Goal: Task Accomplishment & Management: Complete application form

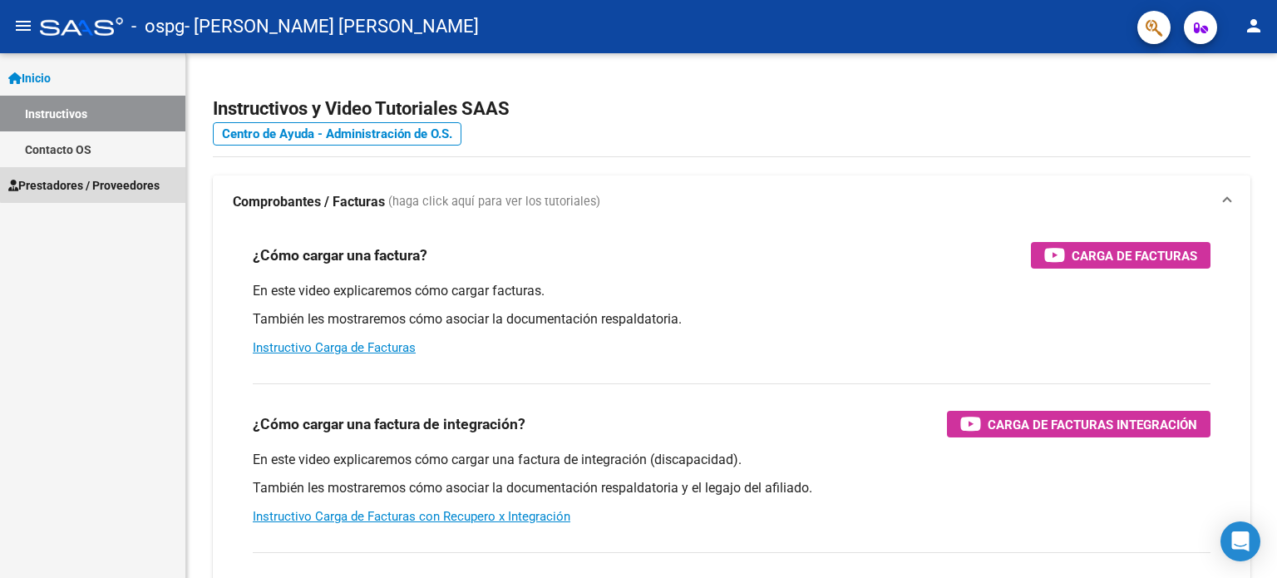
click at [107, 177] on span "Prestadores / Proveedores" at bounding box center [83, 185] width 151 height 18
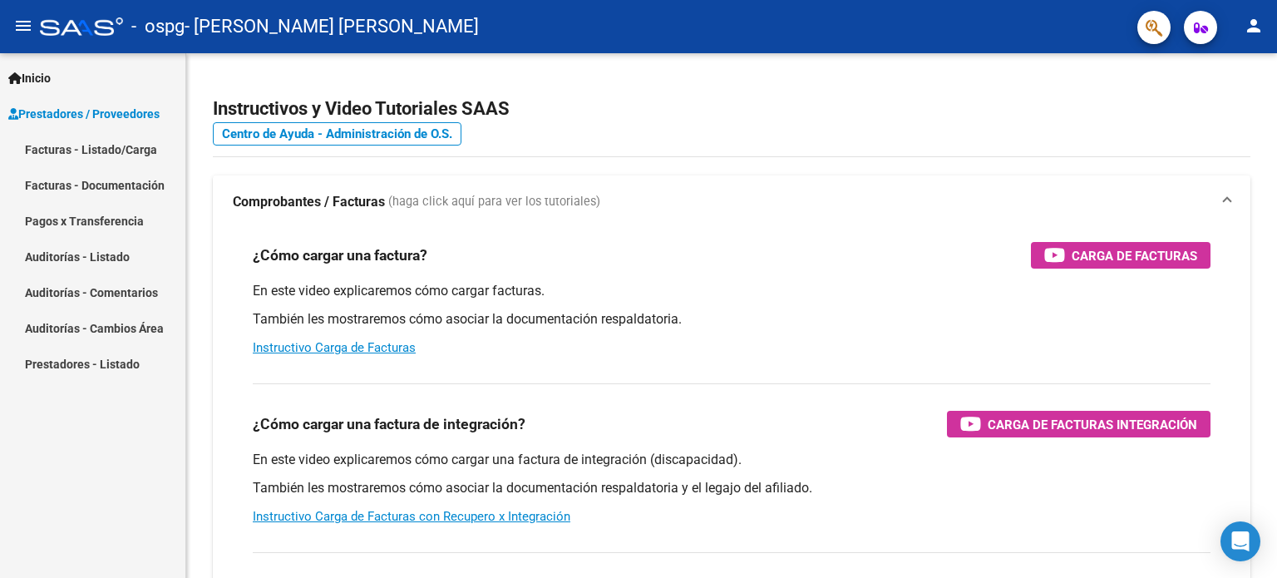
click at [111, 148] on link "Facturas - Listado/Carga" at bounding box center [92, 149] width 185 height 36
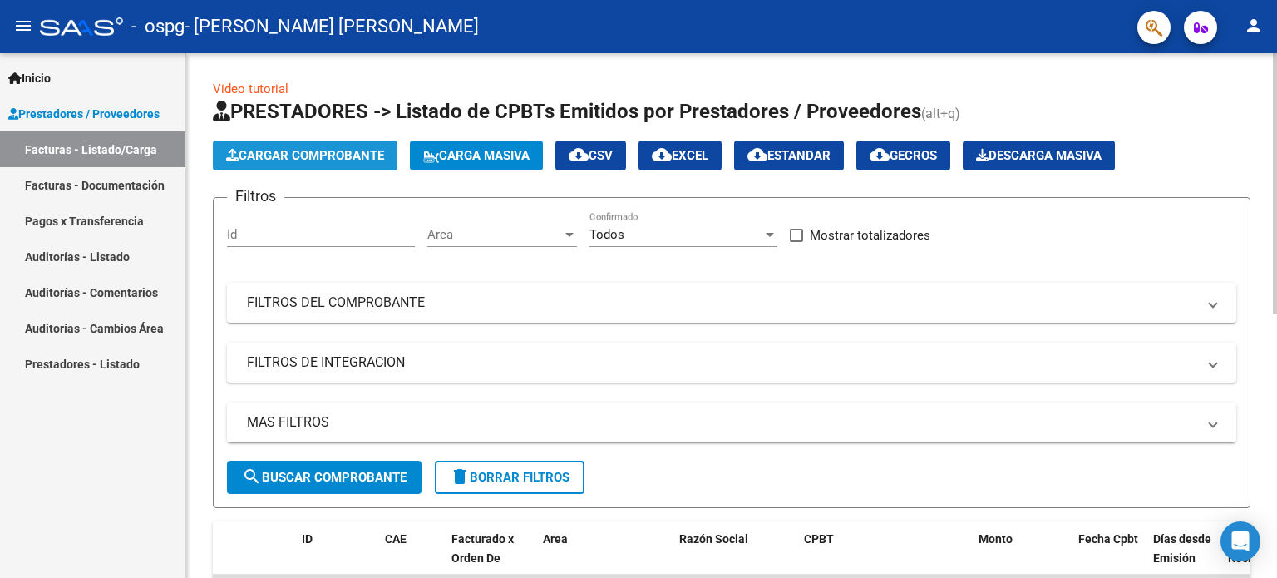
click at [334, 158] on span "Cargar Comprobante" at bounding box center [305, 155] width 158 height 15
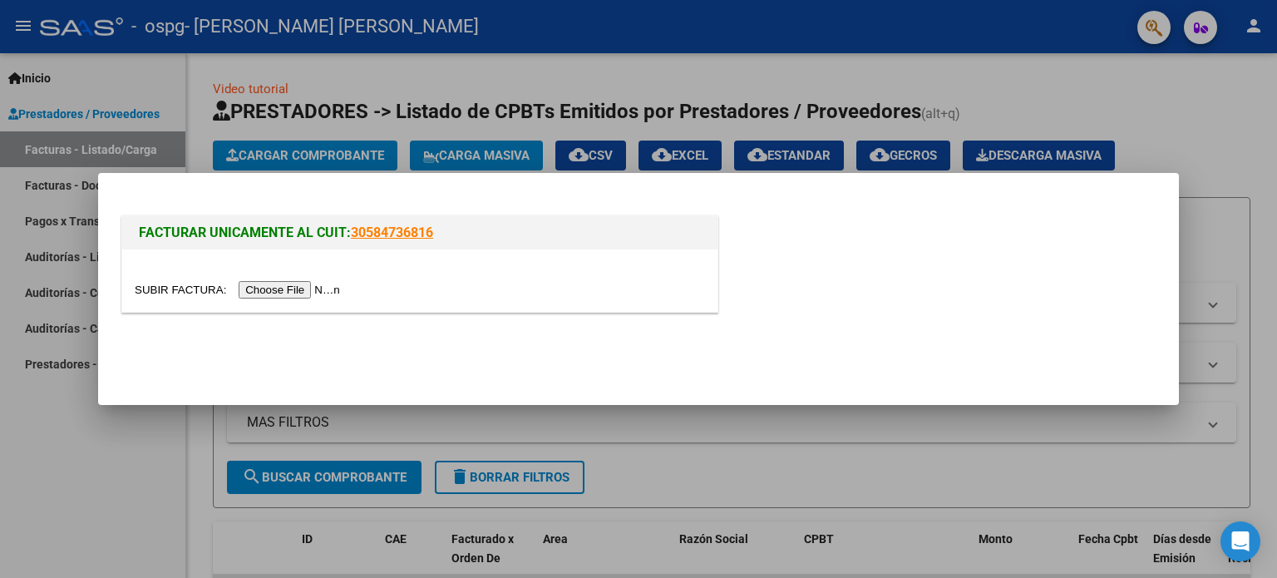
click at [312, 287] on input "file" at bounding box center [240, 289] width 210 height 17
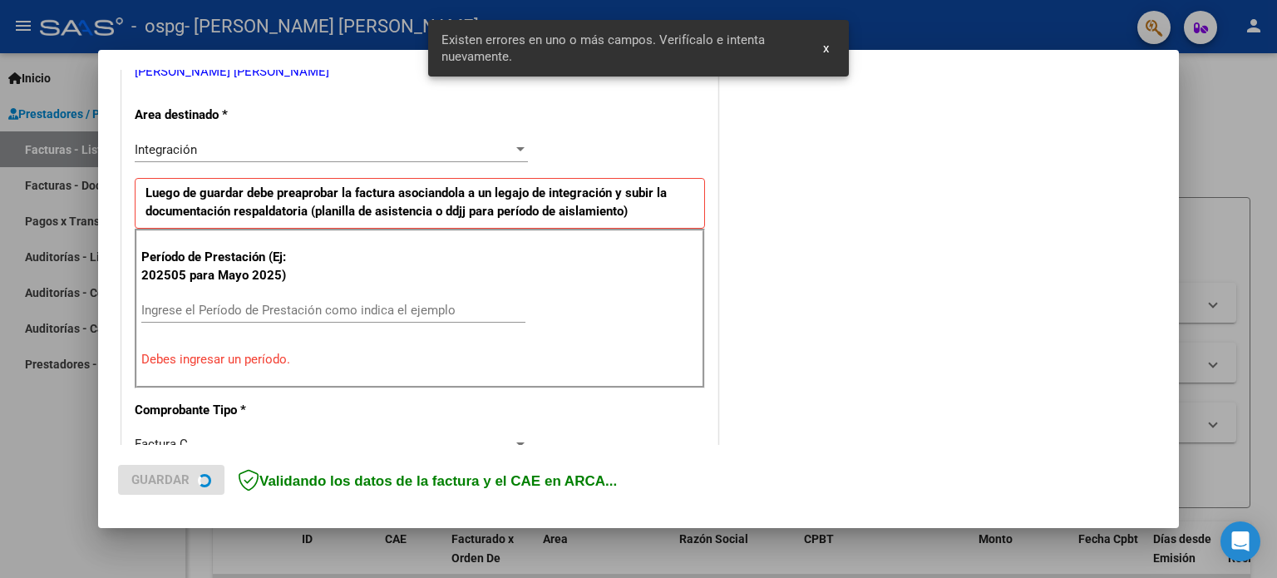
scroll to position [358, 0]
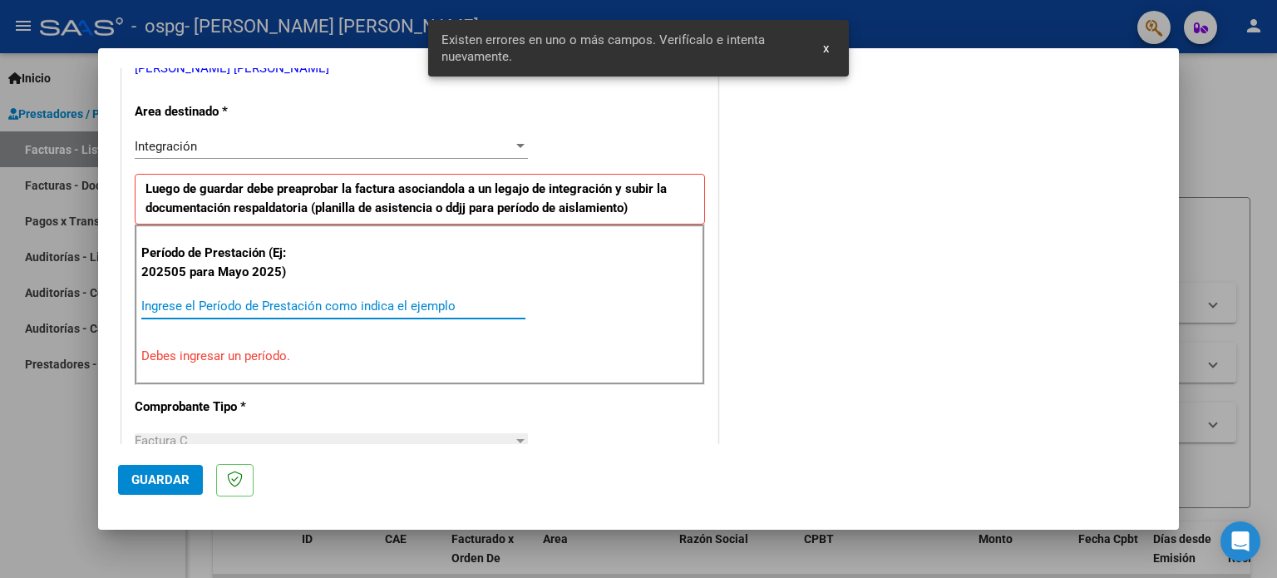
click at [336, 307] on input "Ingrese el Período de Prestación como indica el ejemplo" at bounding box center [333, 305] width 384 height 15
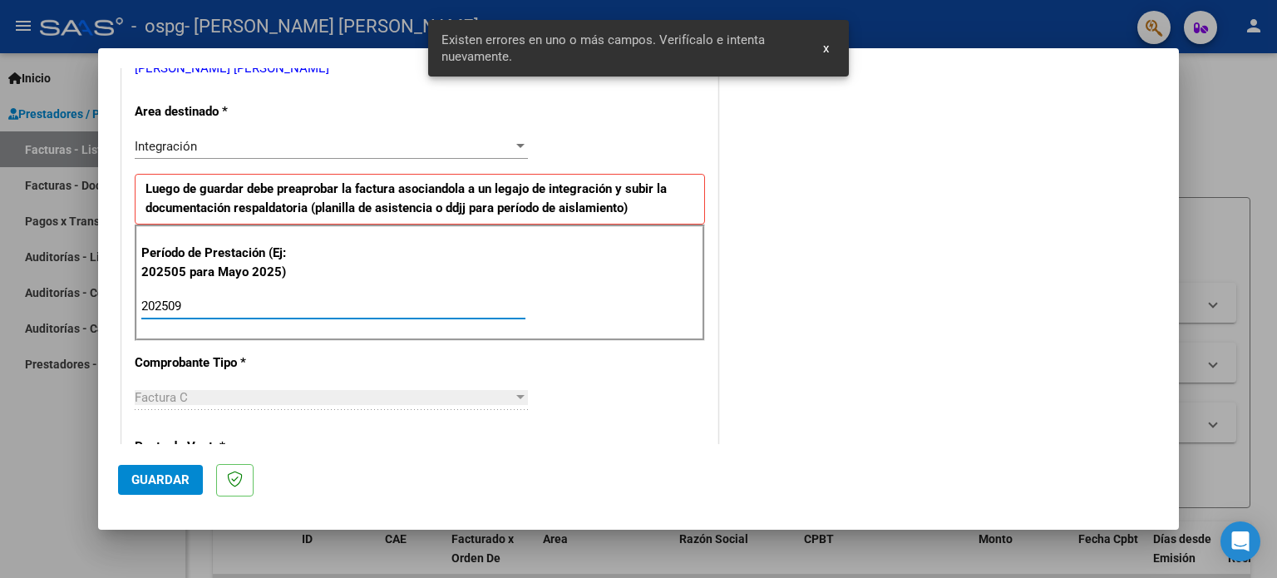
type input "202509"
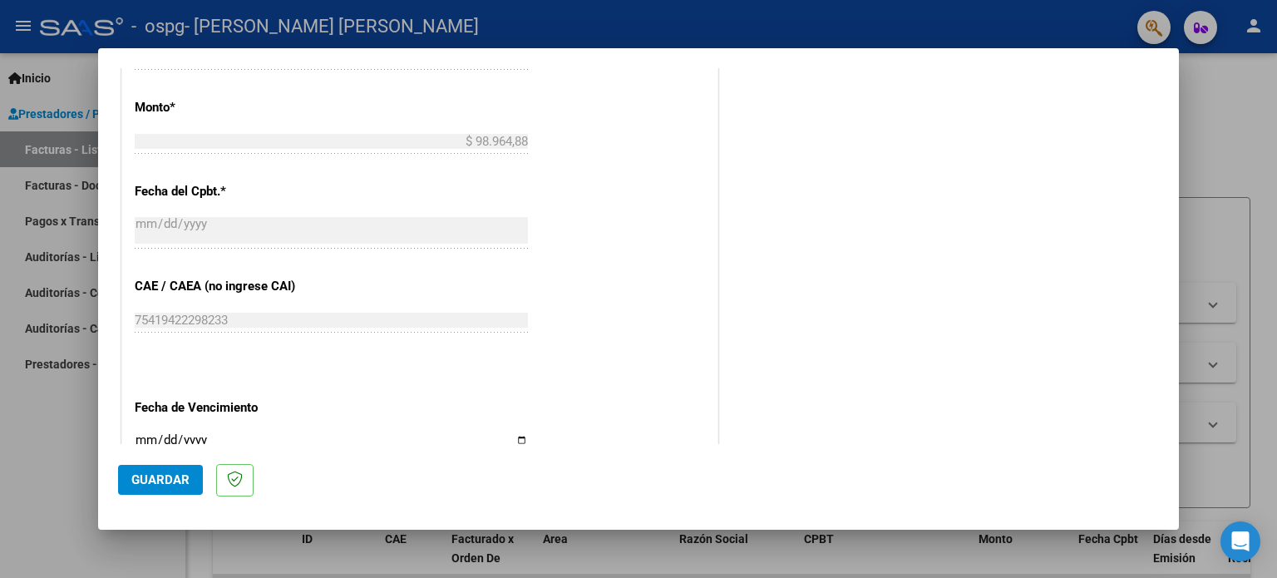
scroll to position [940, 0]
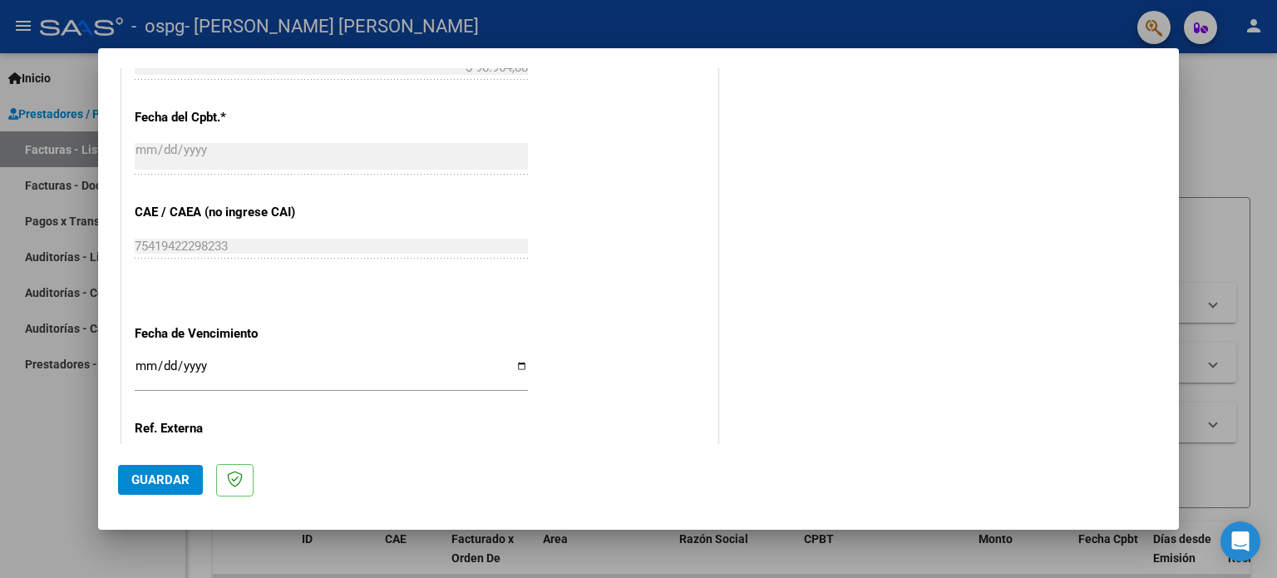
click at [511, 368] on input "Ingresar la fecha" at bounding box center [331, 372] width 393 height 27
click at [520, 363] on input "Ingresar la fecha" at bounding box center [331, 372] width 393 height 27
click at [520, 365] on input "[DATE]" at bounding box center [331, 372] width 393 height 27
type input "[DATE]"
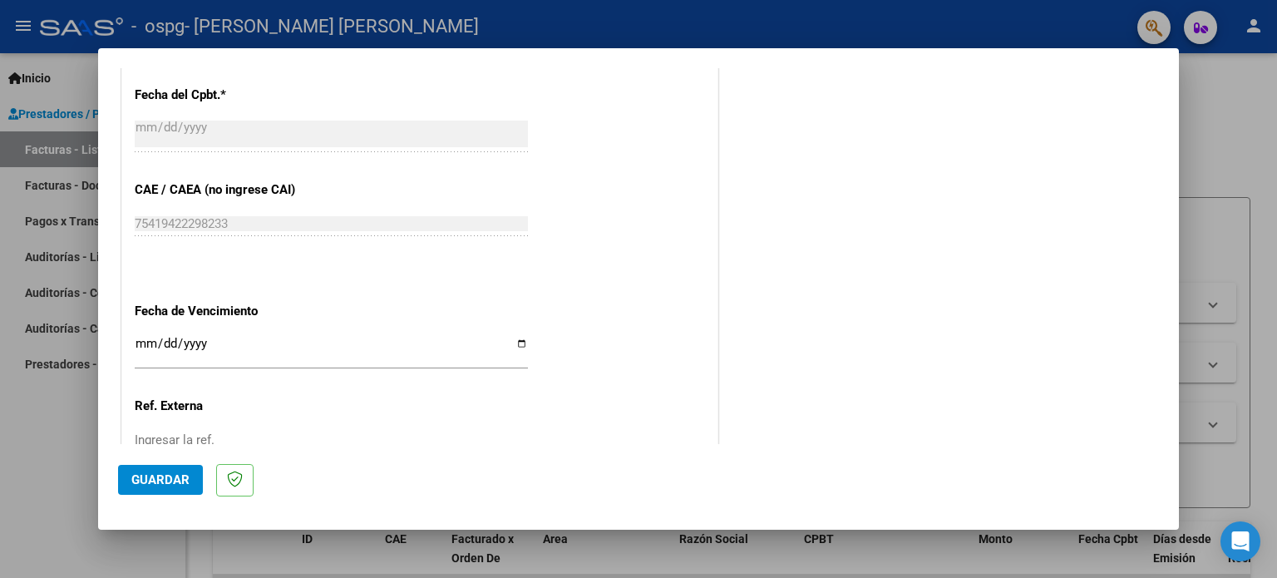
scroll to position [1085, 0]
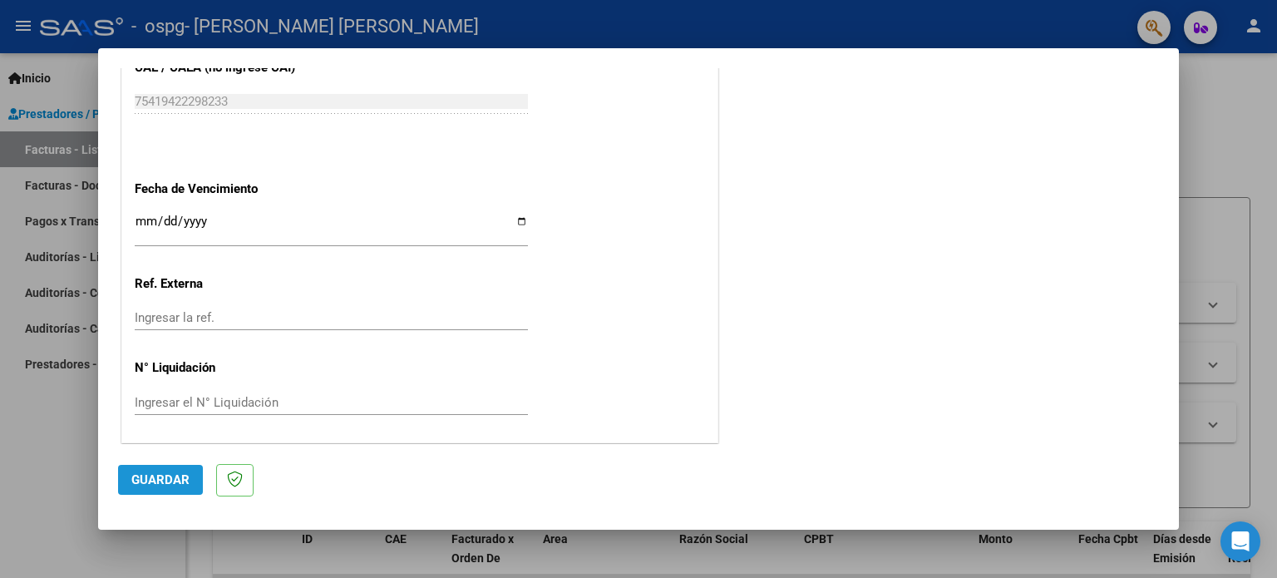
click at [173, 480] on span "Guardar" at bounding box center [160, 479] width 58 height 15
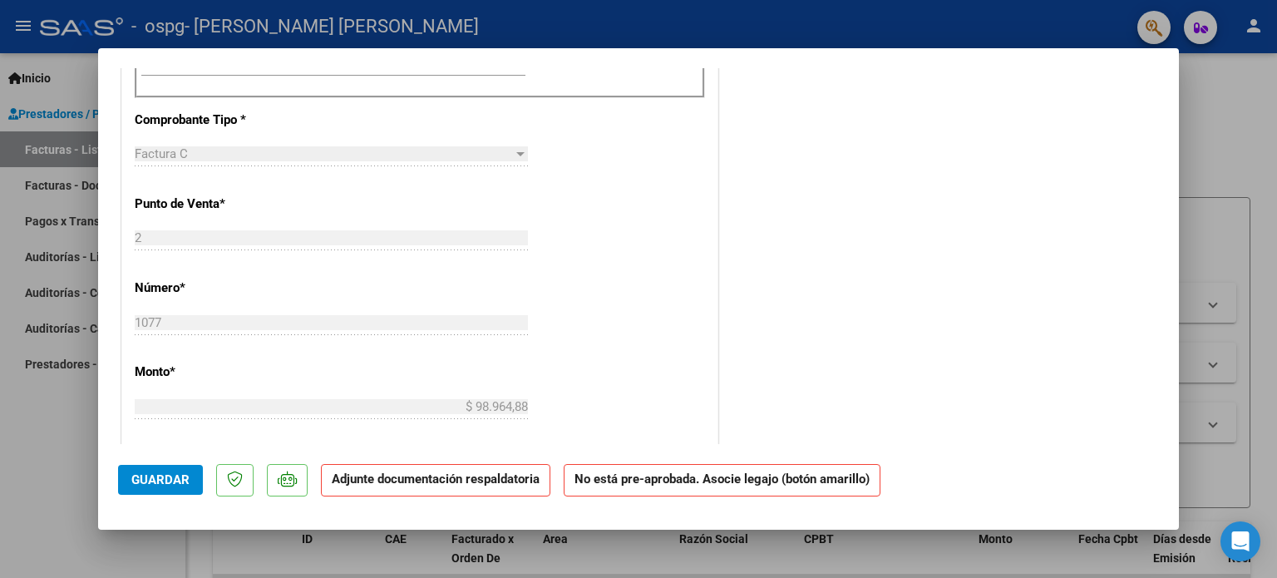
scroll to position [665, 0]
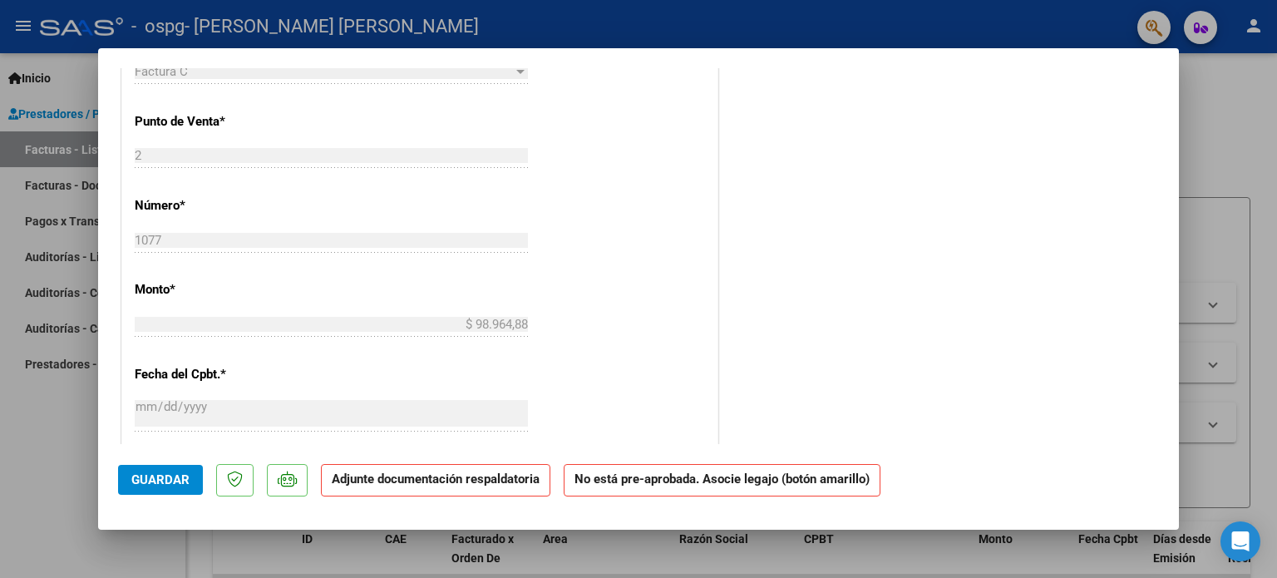
click at [274, 252] on div "1077 Ingresar el Nro." at bounding box center [331, 248] width 393 height 41
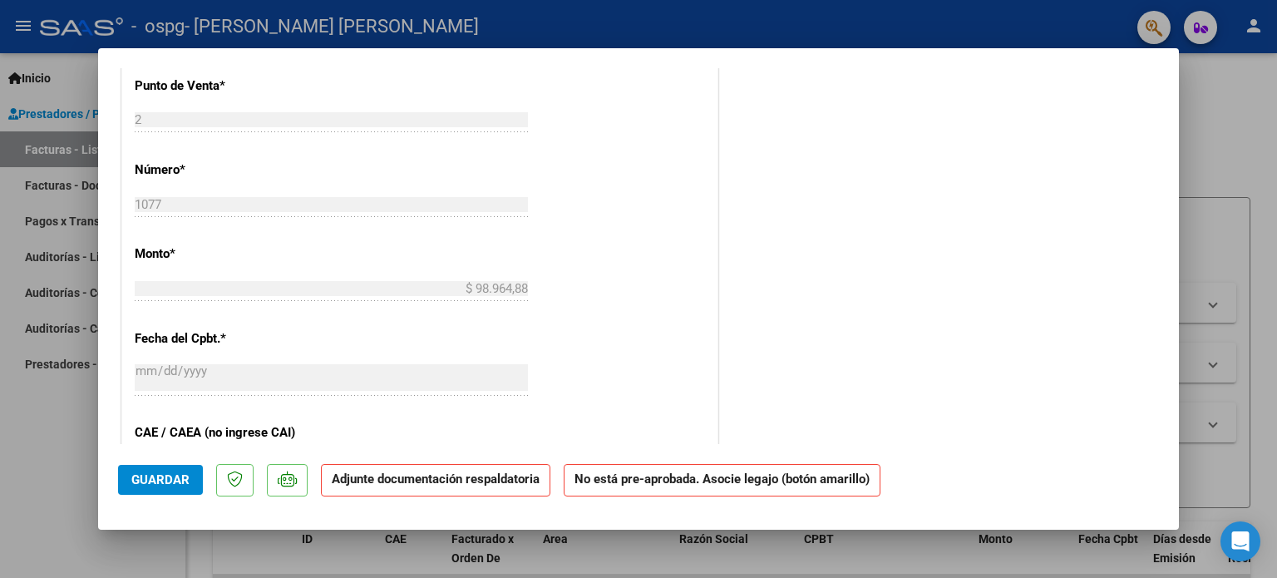
scroll to position [914, 0]
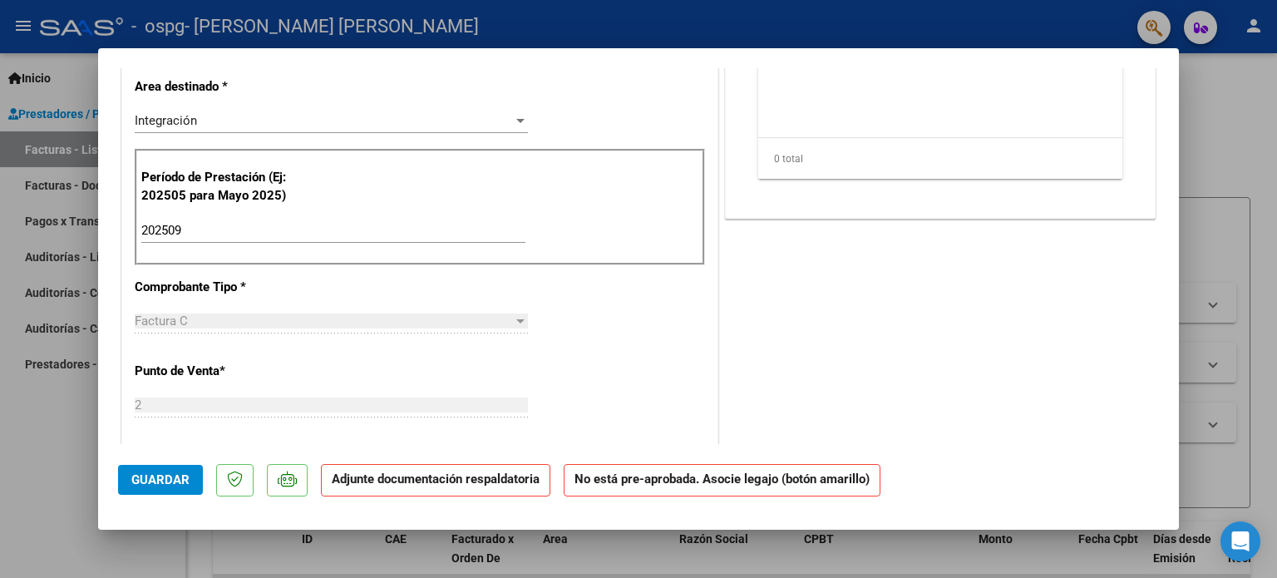
click at [1270, 72] on div at bounding box center [638, 289] width 1277 height 578
type input "$ 0,00"
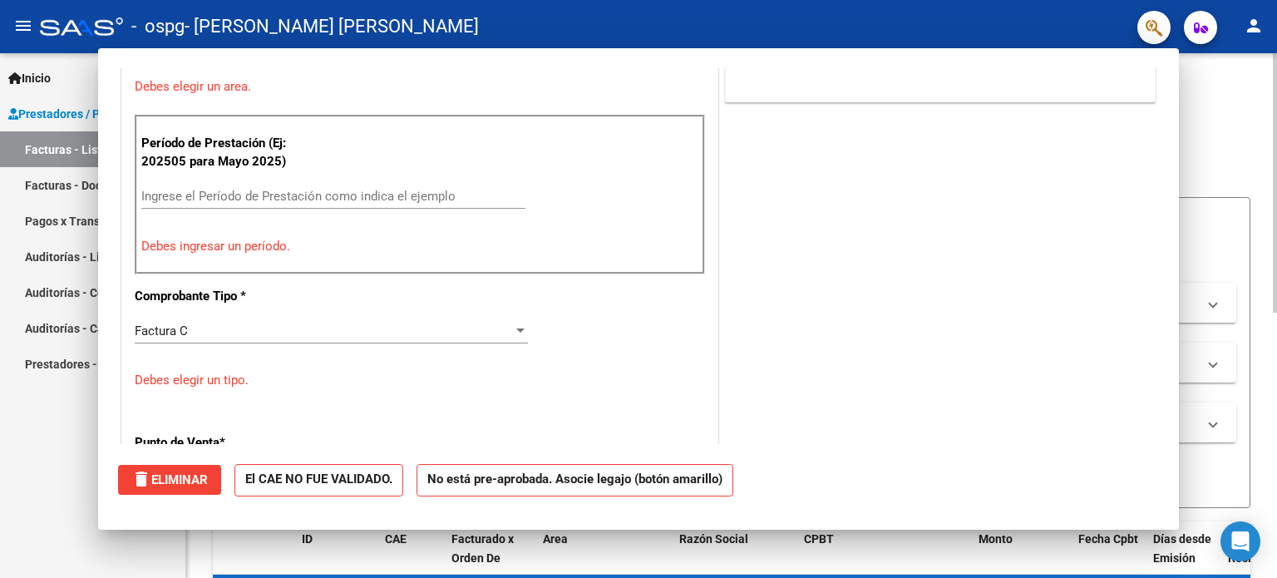
scroll to position [382, 0]
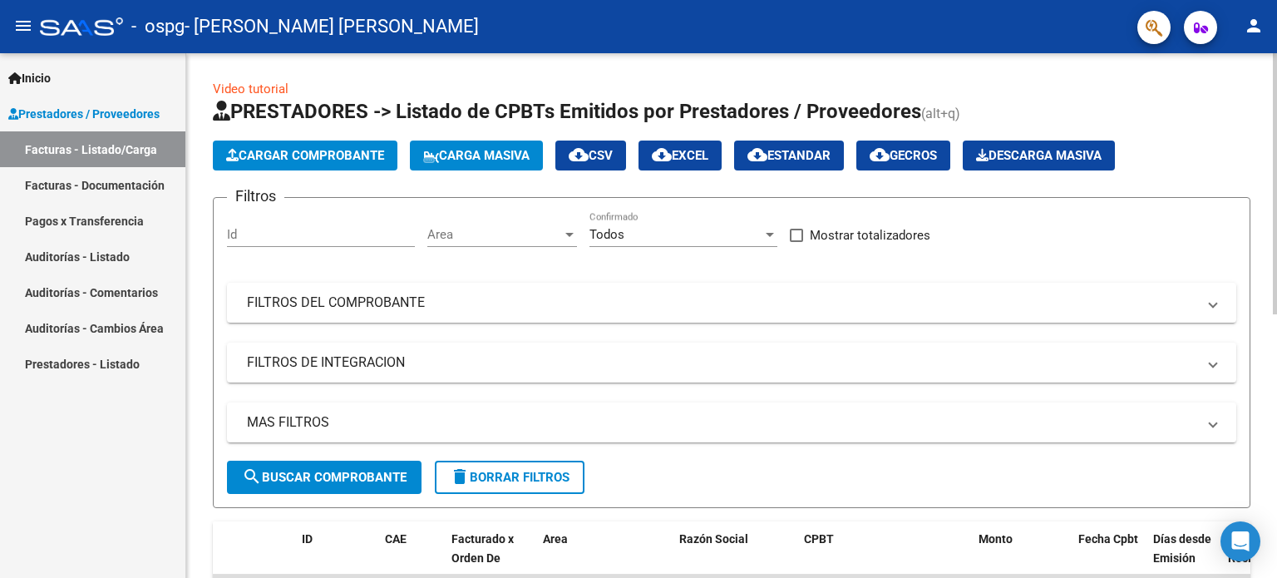
click at [362, 151] on span "Cargar Comprobante" at bounding box center [305, 155] width 158 height 15
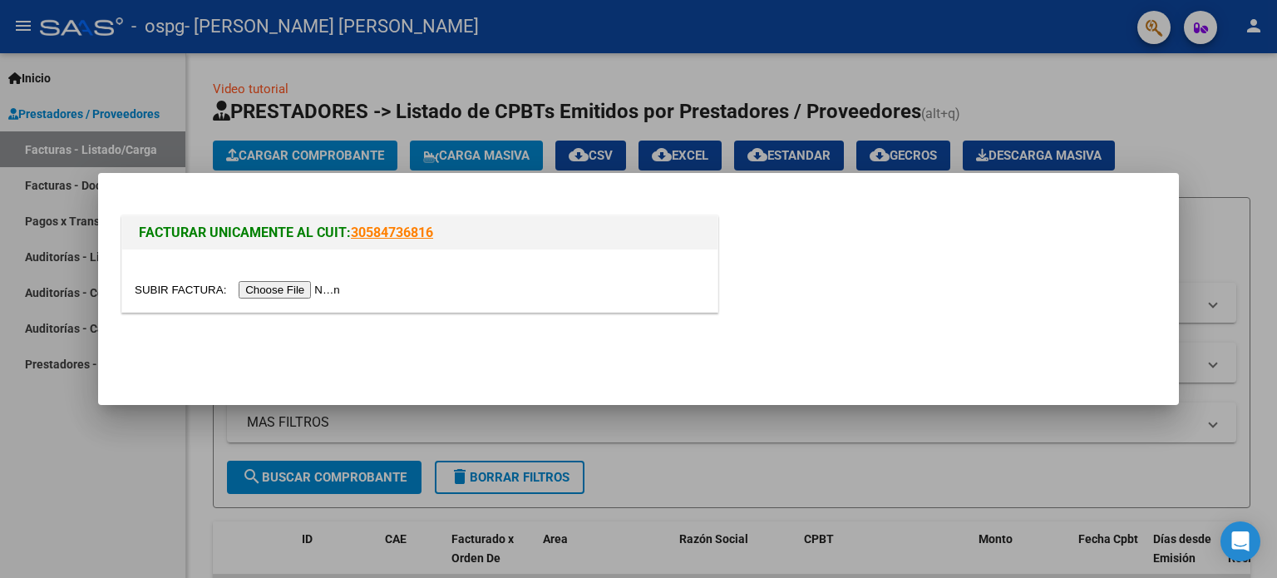
click at [303, 292] on input "file" at bounding box center [240, 289] width 210 height 17
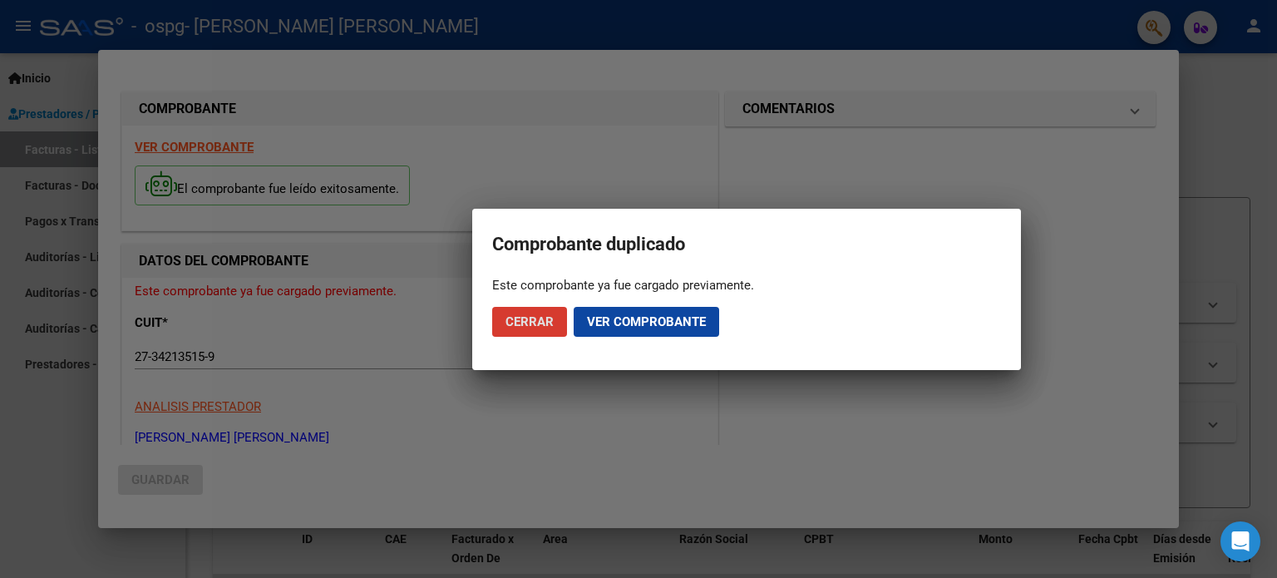
click at [604, 327] on span "Ver comprobante" at bounding box center [646, 321] width 119 height 15
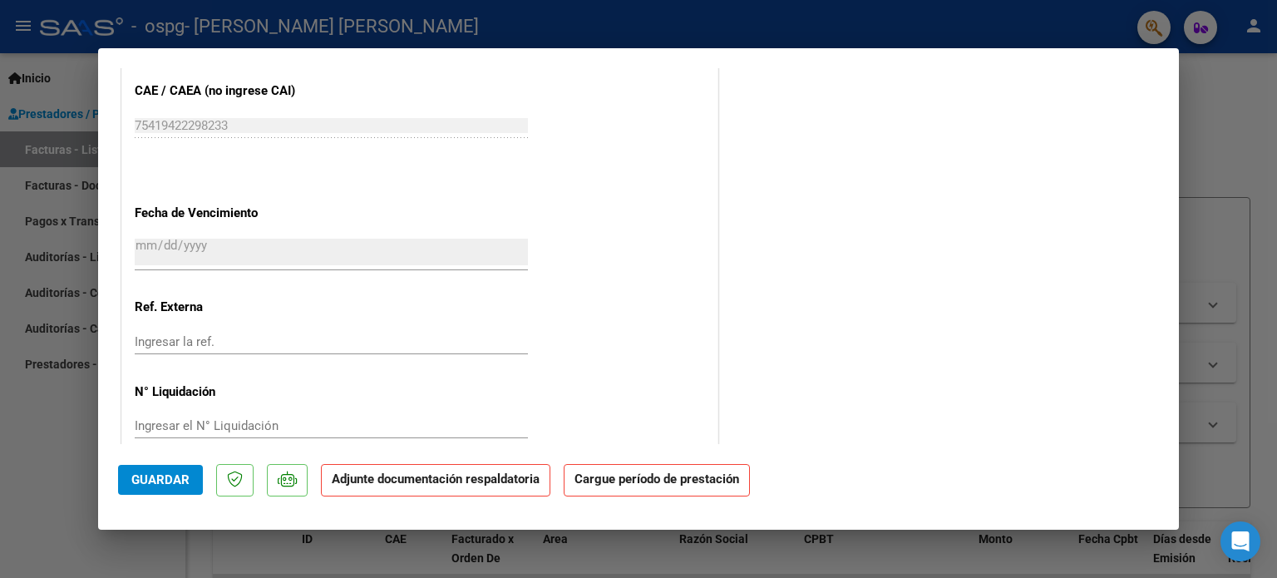
scroll to position [1049, 0]
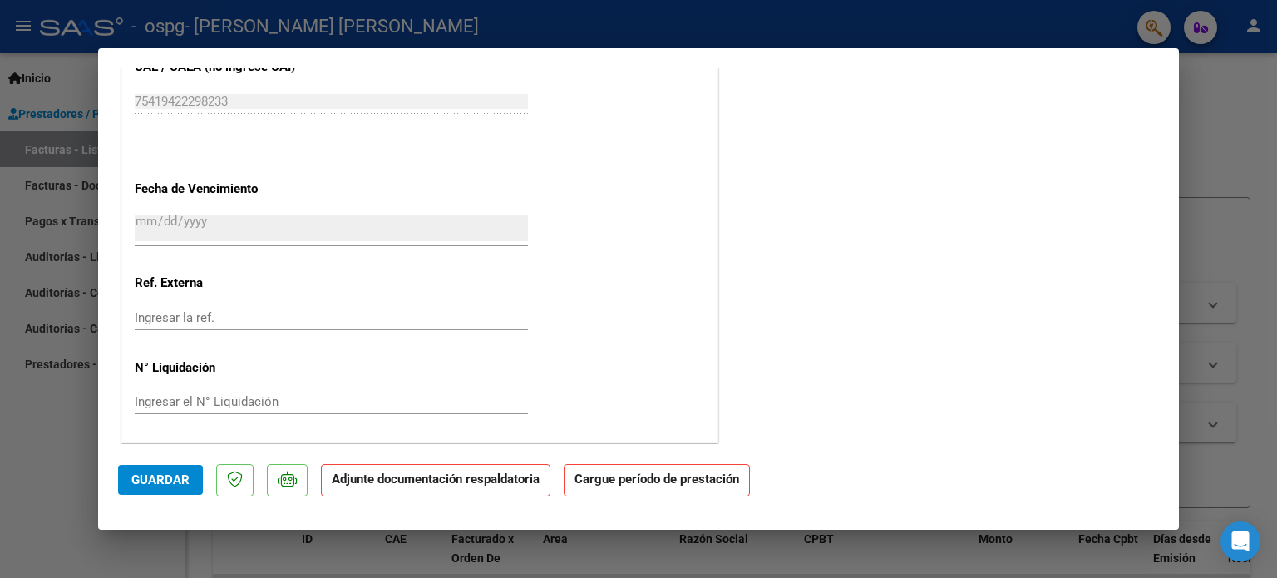
click at [646, 481] on strong "Cargue período de prestación" at bounding box center [657, 480] width 186 height 32
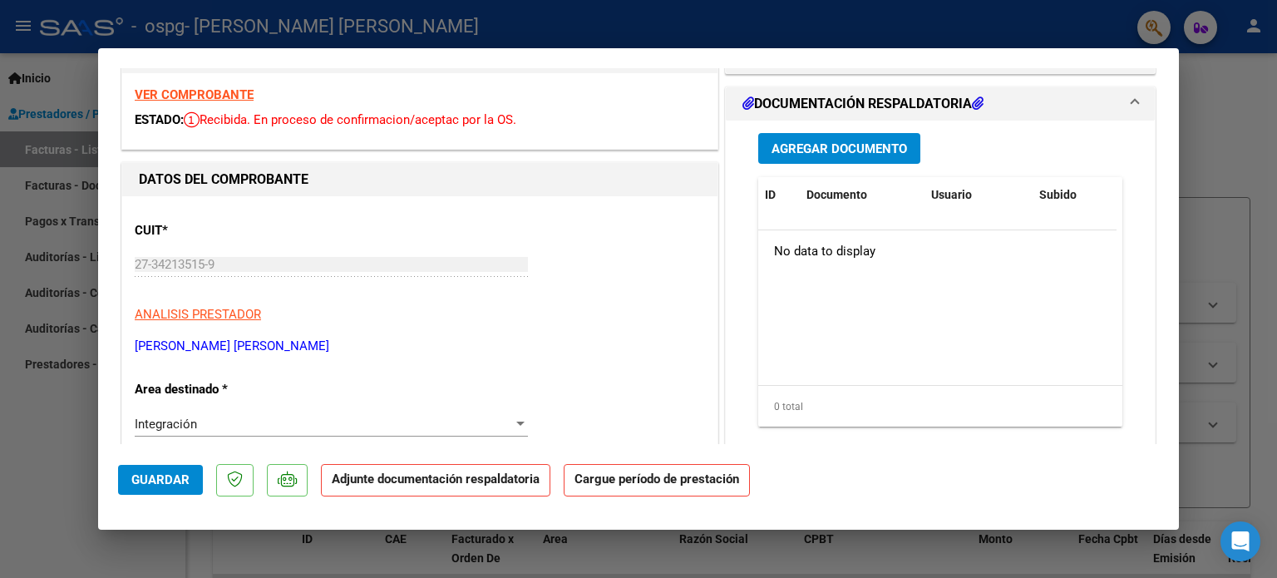
scroll to position [0, 0]
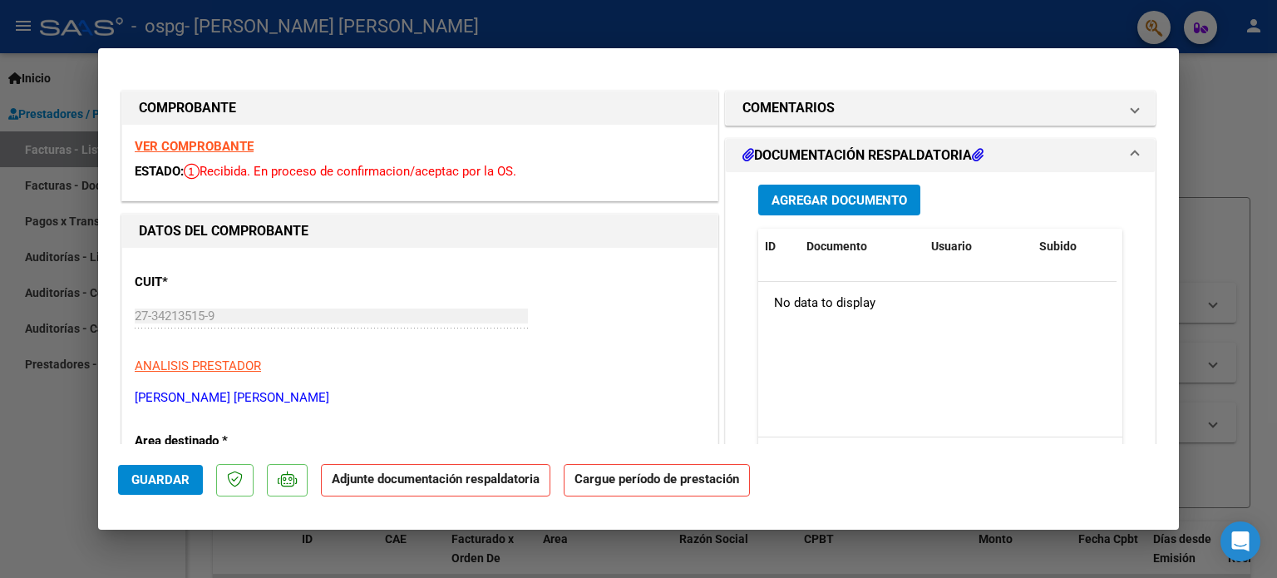
click at [876, 205] on span "Agregar Documento" at bounding box center [839, 200] width 136 height 15
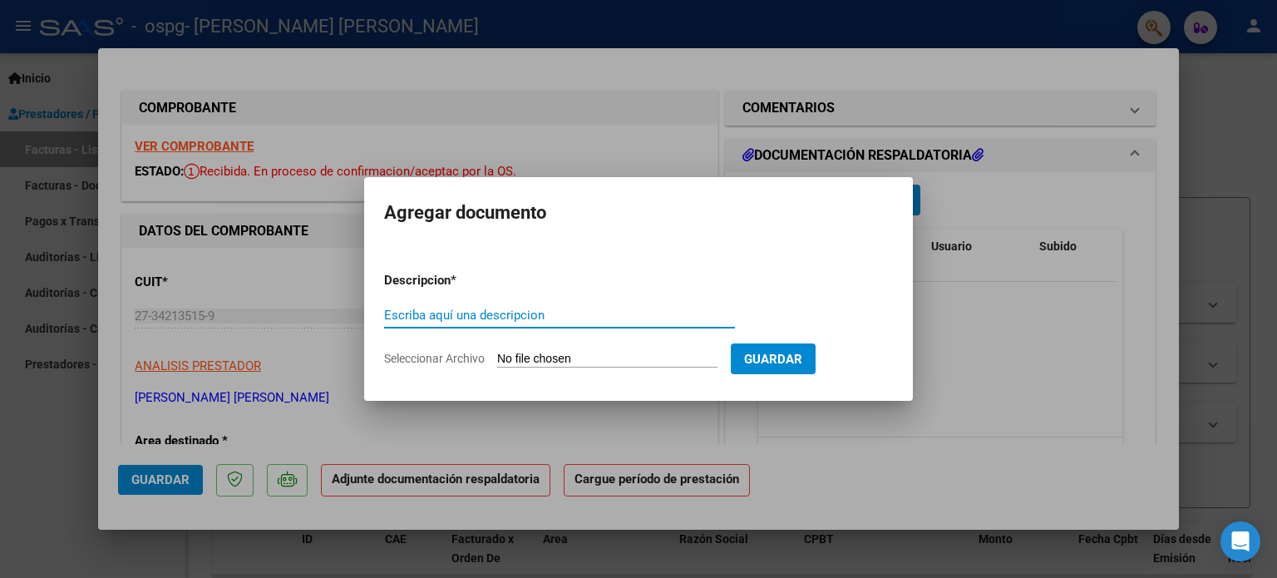
click at [683, 318] on input "Escriba aquí una descripcion" at bounding box center [559, 315] width 351 height 15
type input "f"
type input "Fc"
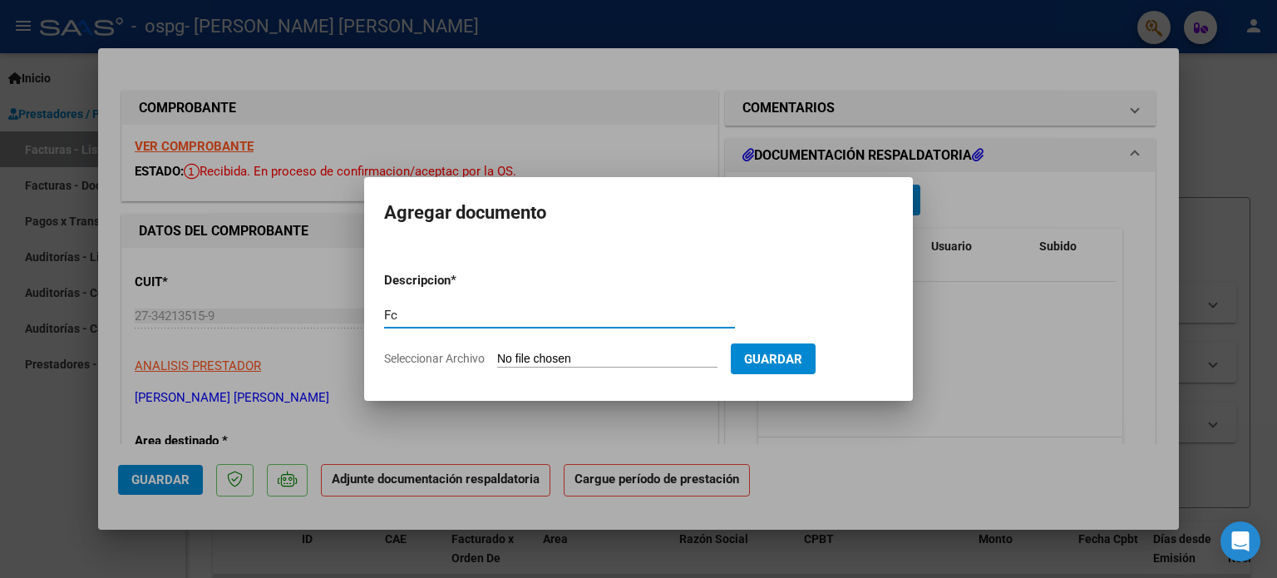
click at [674, 357] on input "Seleccionar Archivo" at bounding box center [607, 360] width 220 height 16
type input "C:\fakepath\27342135159_011_00002_00001077.pdf"
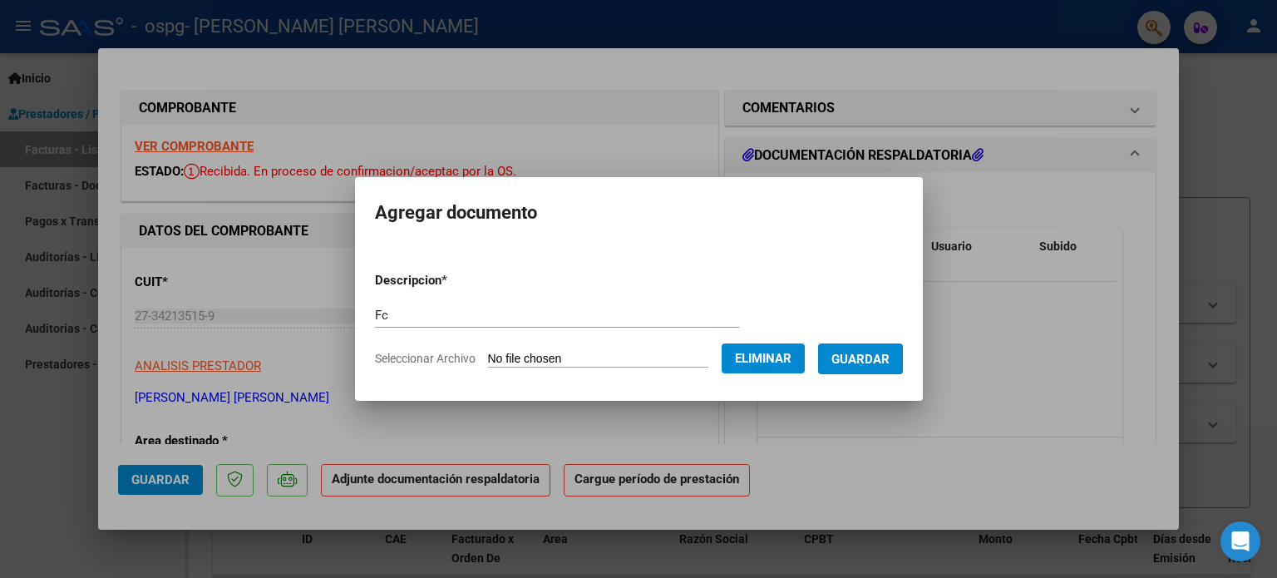
click at [869, 356] on span "Guardar" at bounding box center [860, 359] width 58 height 15
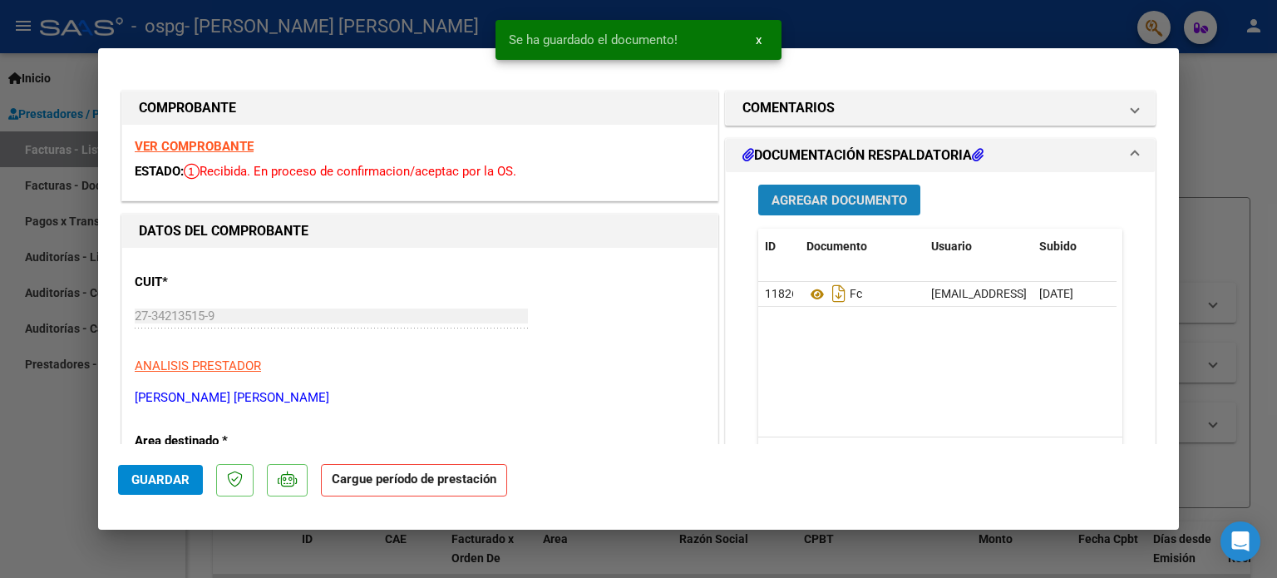
click at [852, 201] on span "Agregar Documento" at bounding box center [839, 200] width 136 height 15
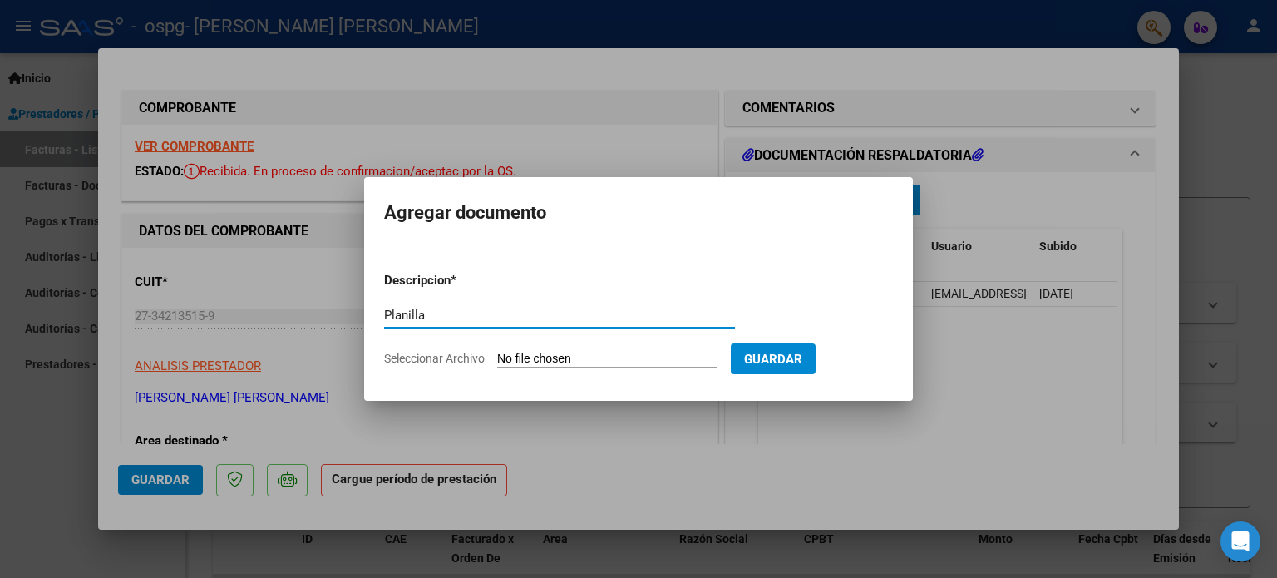
type input "Planilla"
click at [569, 364] on input "Seleccionar Archivo" at bounding box center [607, 360] width 220 height 16
type input "C:\fakepath\nahitan SEPTIEMBRE.pdf"
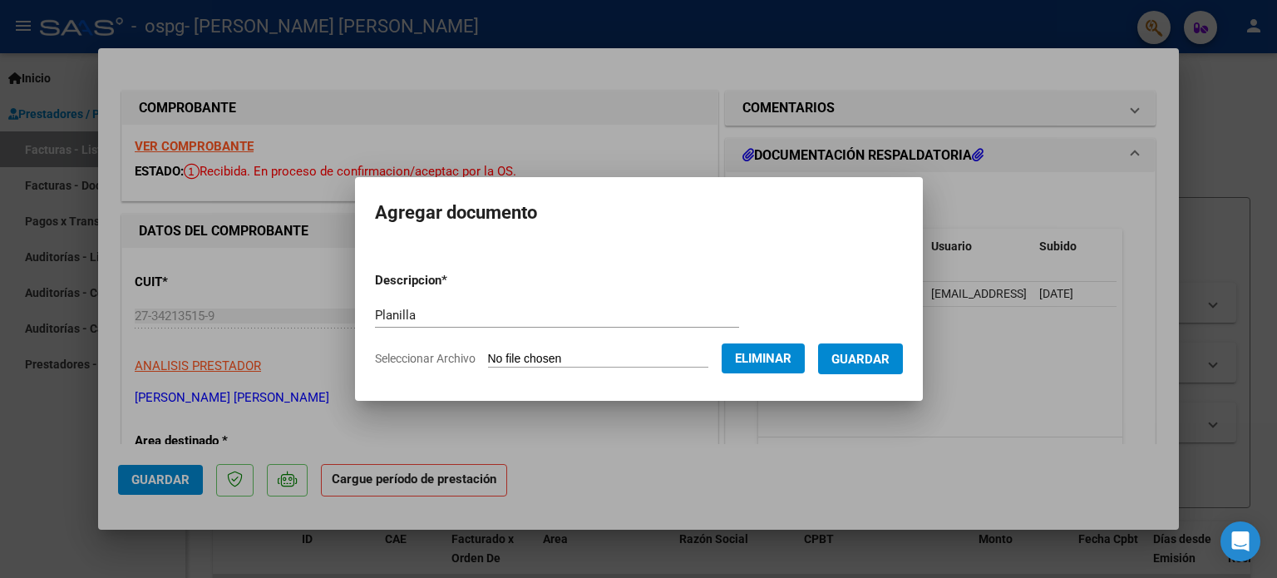
click at [877, 362] on span "Guardar" at bounding box center [860, 359] width 58 height 15
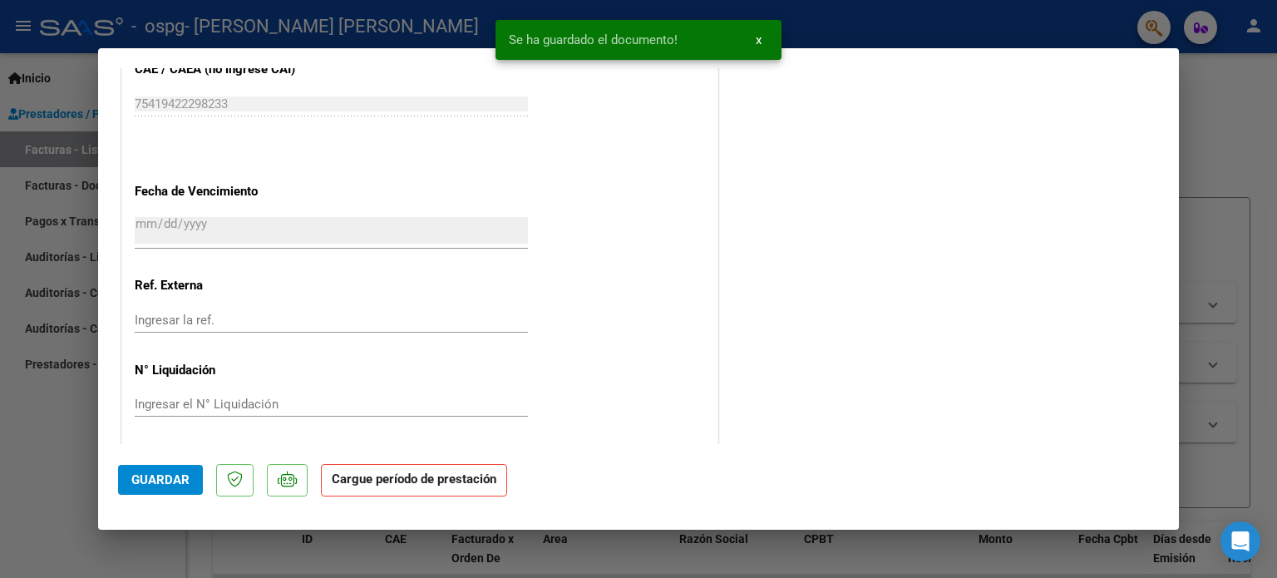
scroll to position [1049, 0]
click at [171, 488] on button "Guardar" at bounding box center [160, 480] width 85 height 30
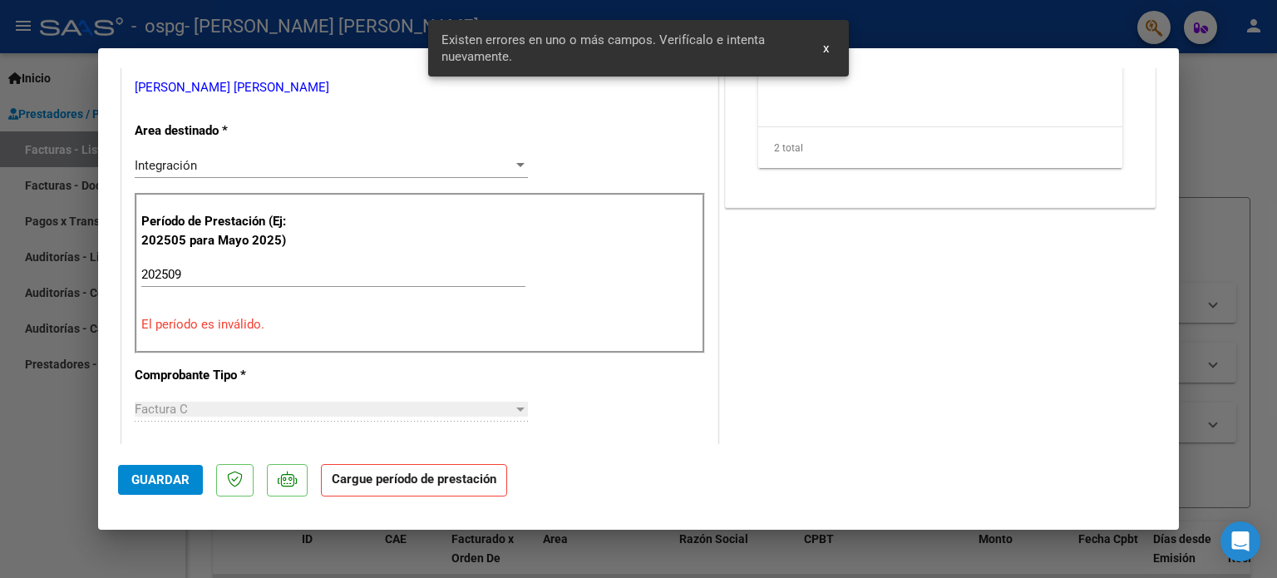
scroll to position [144, 0]
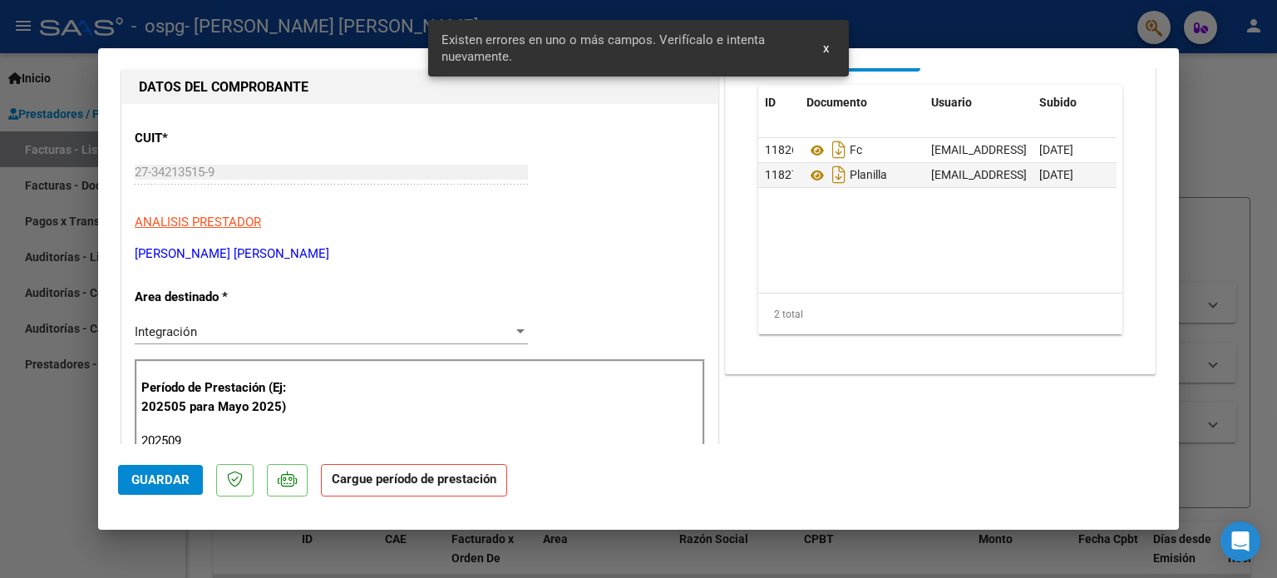
click at [294, 332] on div "Integración" at bounding box center [324, 331] width 378 height 15
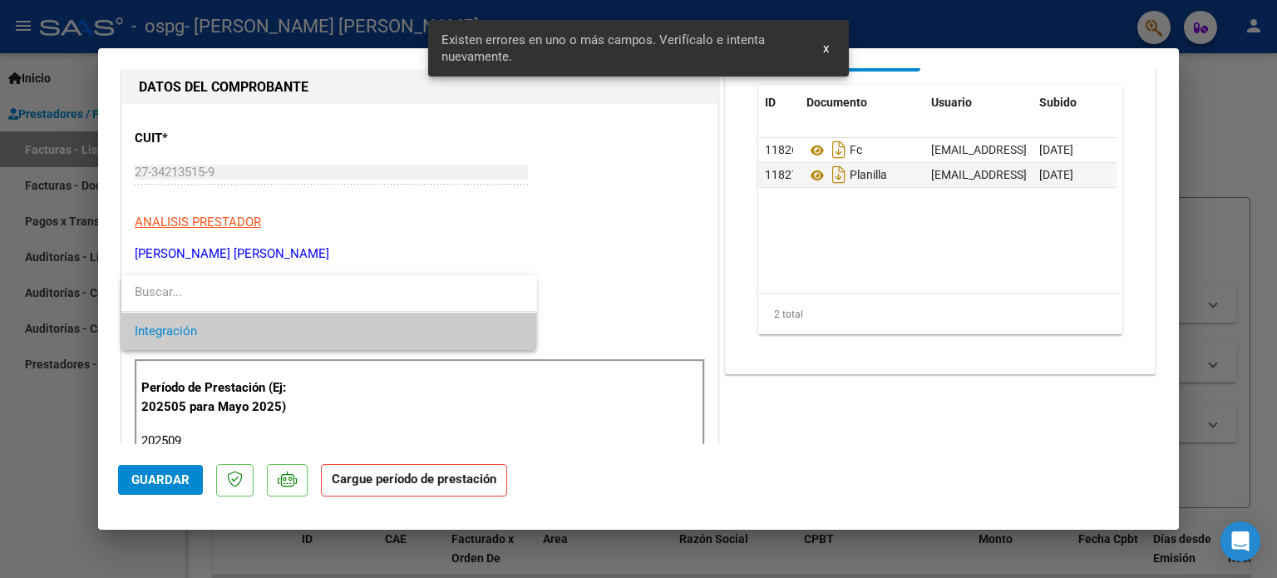
click at [283, 296] on input "dropdown search" at bounding box center [329, 292] width 416 height 37
click at [278, 328] on span "Integración" at bounding box center [329, 331] width 389 height 37
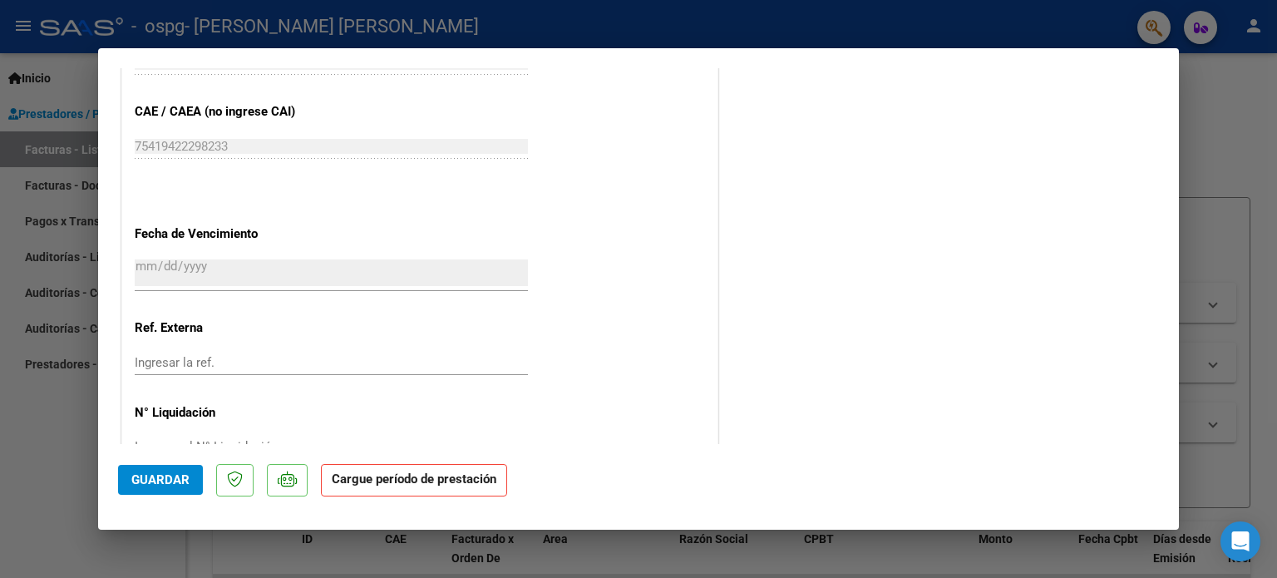
scroll to position [1049, 0]
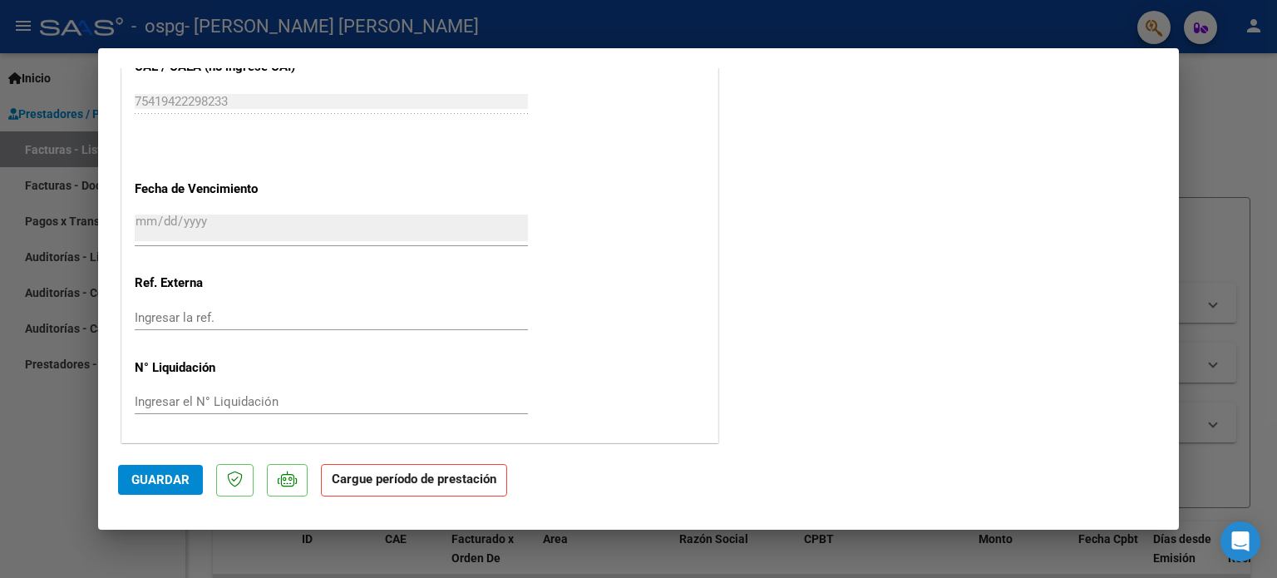
click at [214, 217] on input "[DATE]" at bounding box center [331, 227] width 393 height 27
click at [269, 216] on input "[DATE]" at bounding box center [331, 227] width 393 height 27
click at [160, 484] on span "Guardar" at bounding box center [160, 479] width 58 height 15
click at [161, 476] on span "Guardar" at bounding box center [160, 479] width 58 height 15
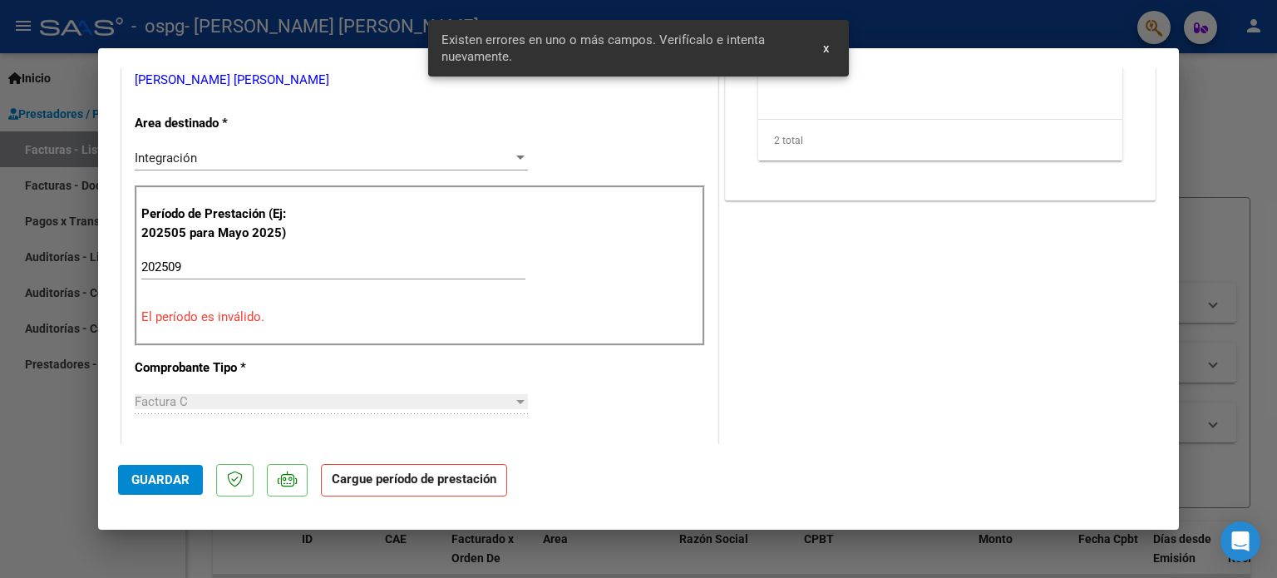
scroll to position [310, 0]
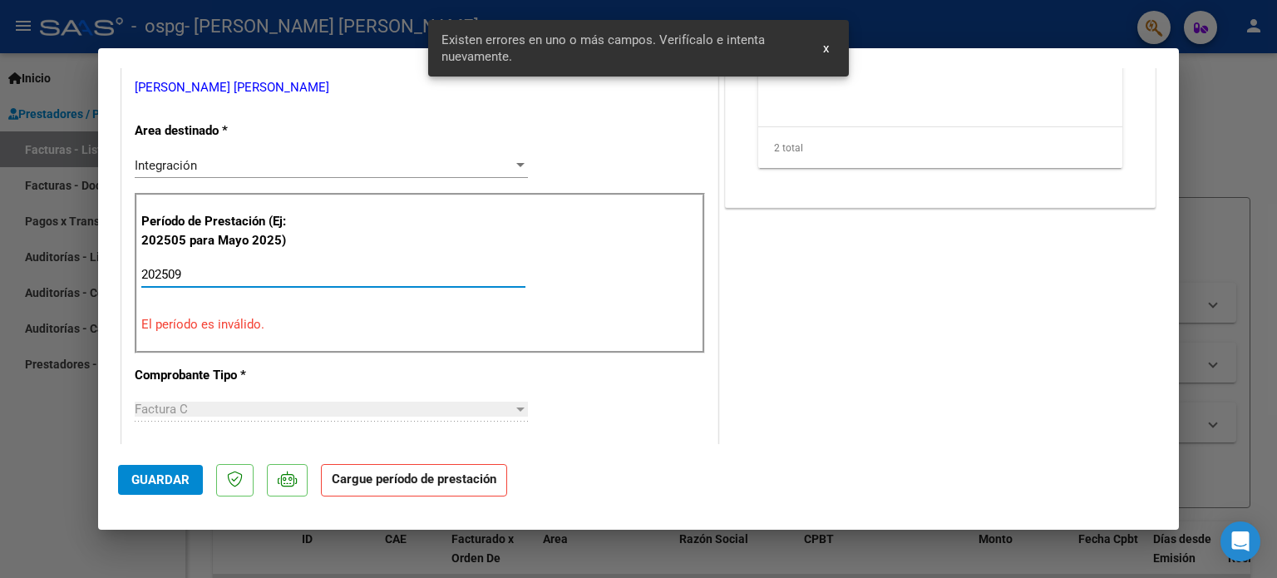
click at [249, 276] on input "202509" at bounding box center [333, 274] width 384 height 15
type input "2"
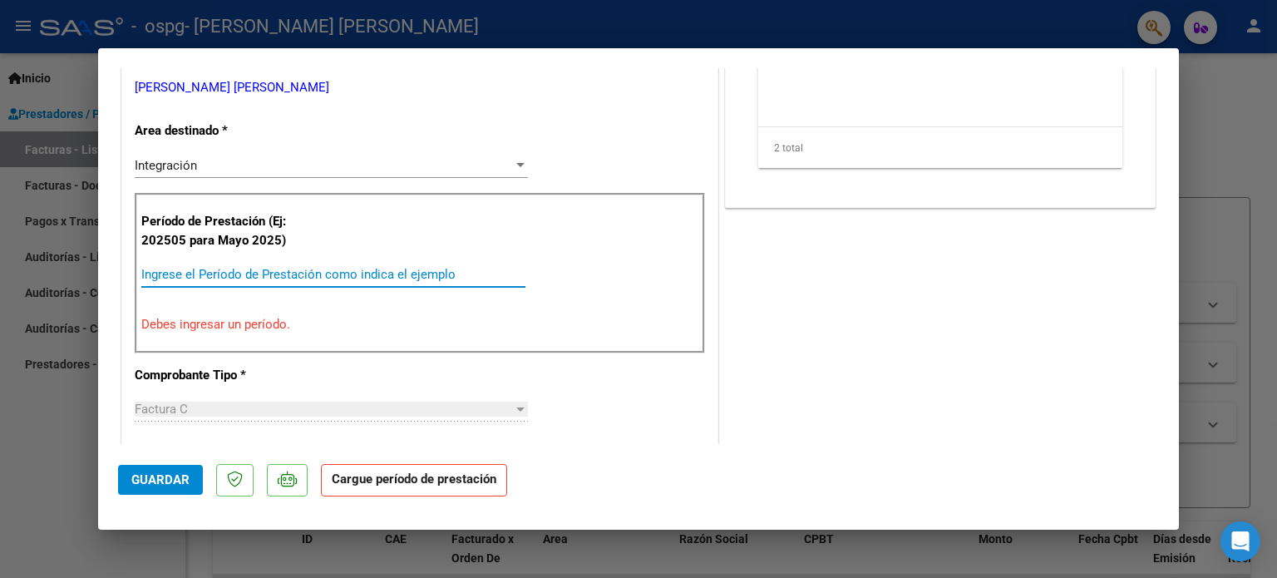
type input "0"
type input "202509"
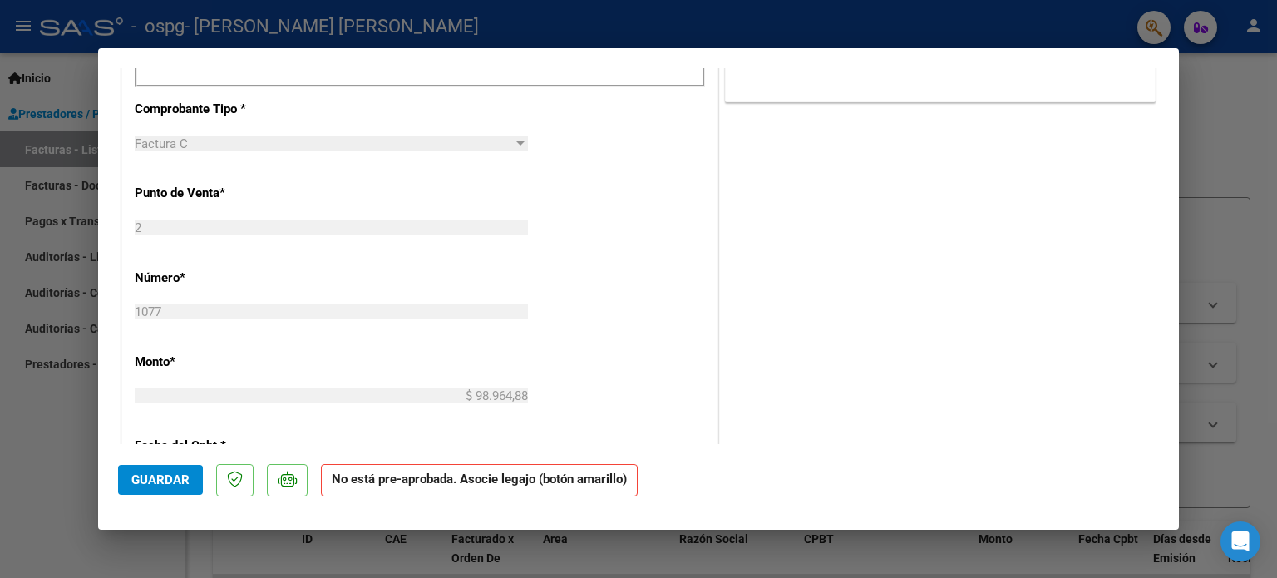
scroll to position [809, 0]
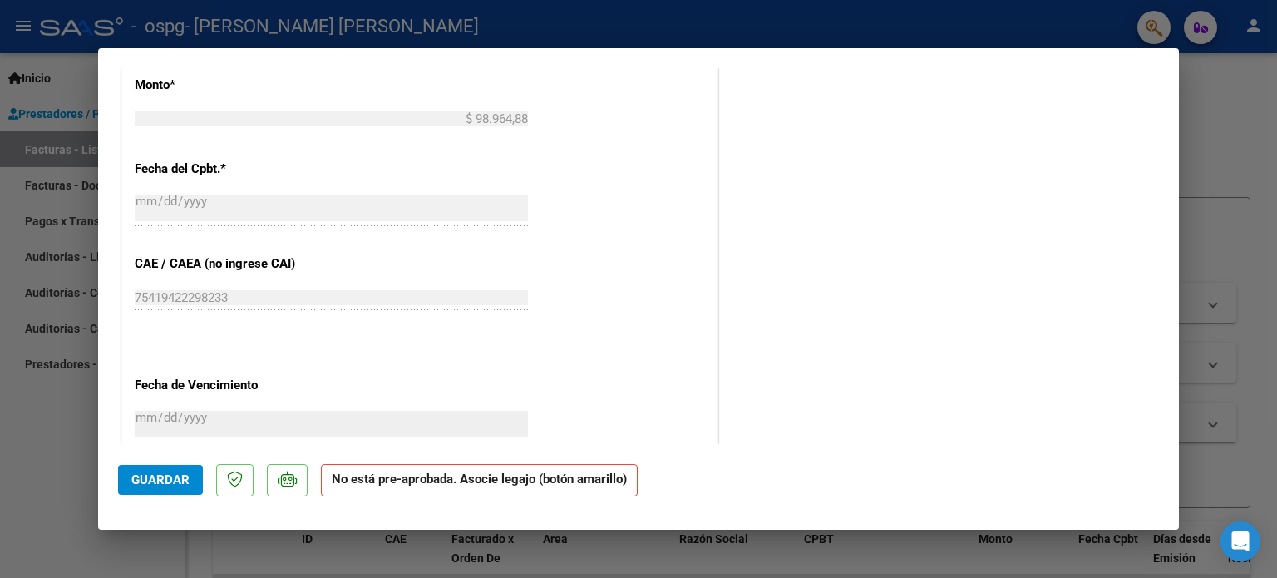
click at [153, 482] on span "Guardar" at bounding box center [160, 479] width 58 height 15
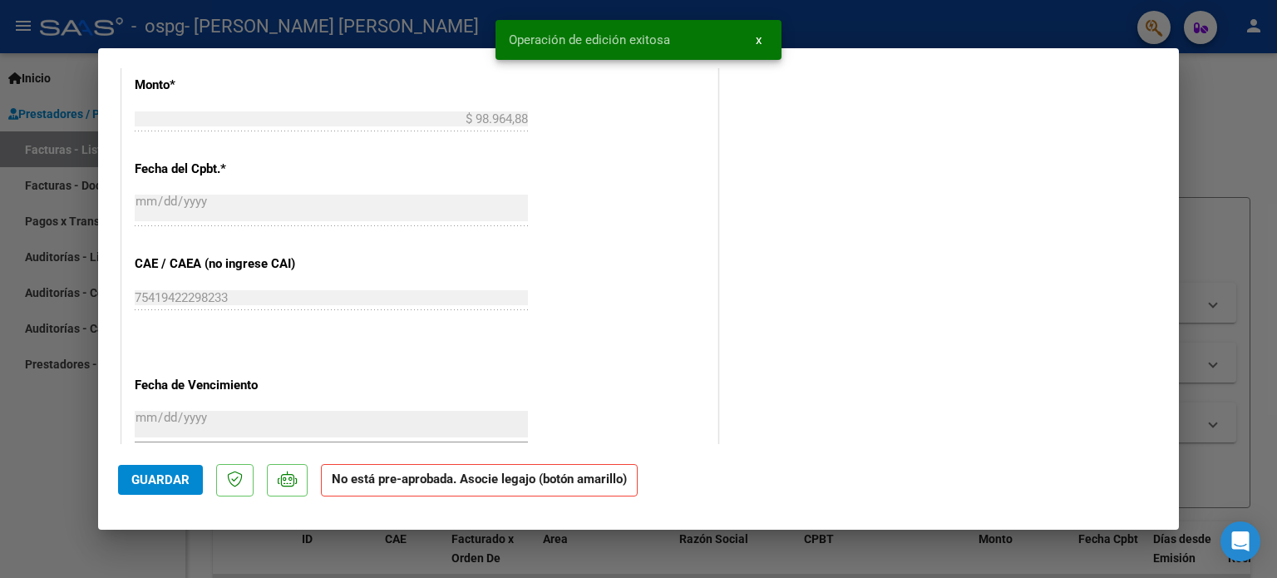
click at [762, 46] on button "x" at bounding box center [758, 40] width 32 height 30
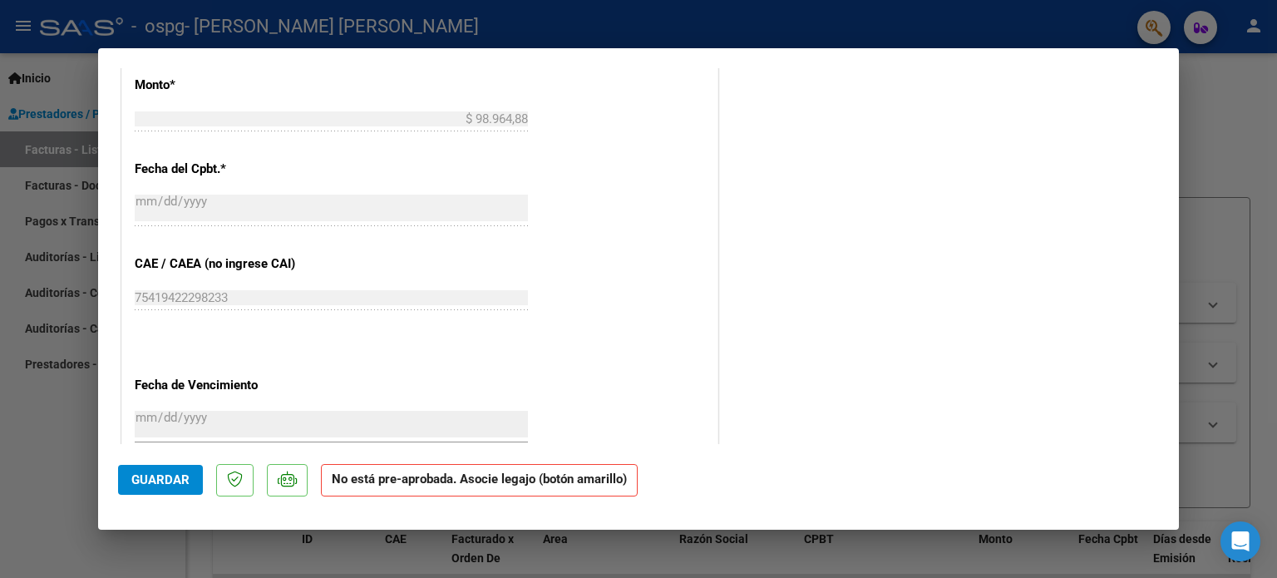
click at [1219, 143] on div at bounding box center [638, 289] width 1277 height 578
type input "$ 0,00"
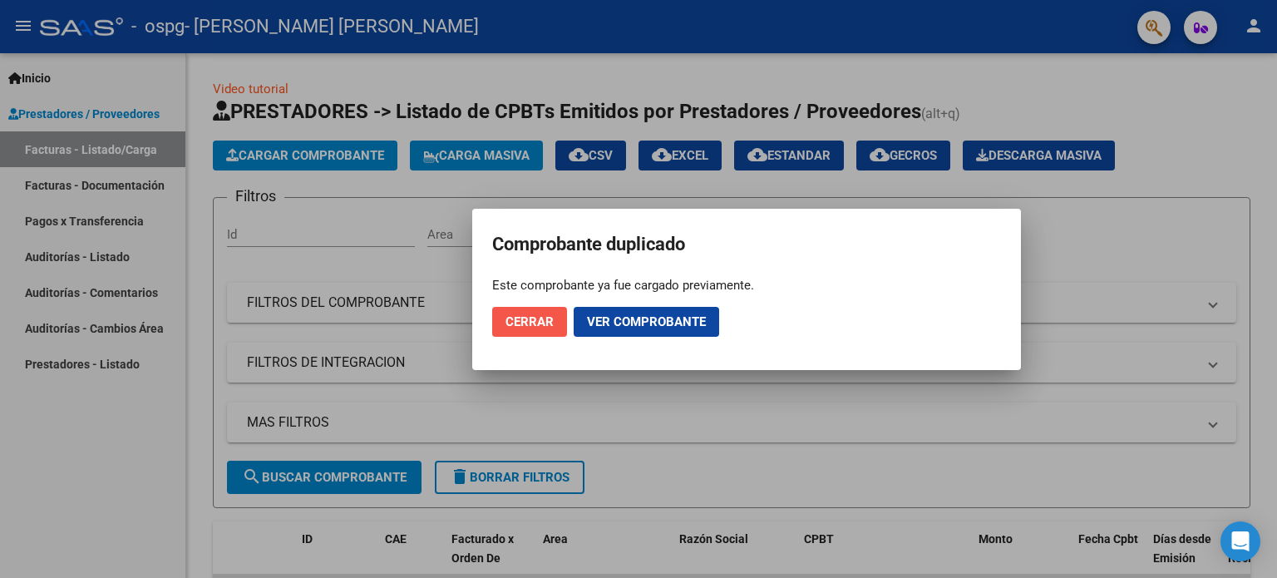
click at [552, 312] on button "Cerrar" at bounding box center [529, 322] width 75 height 30
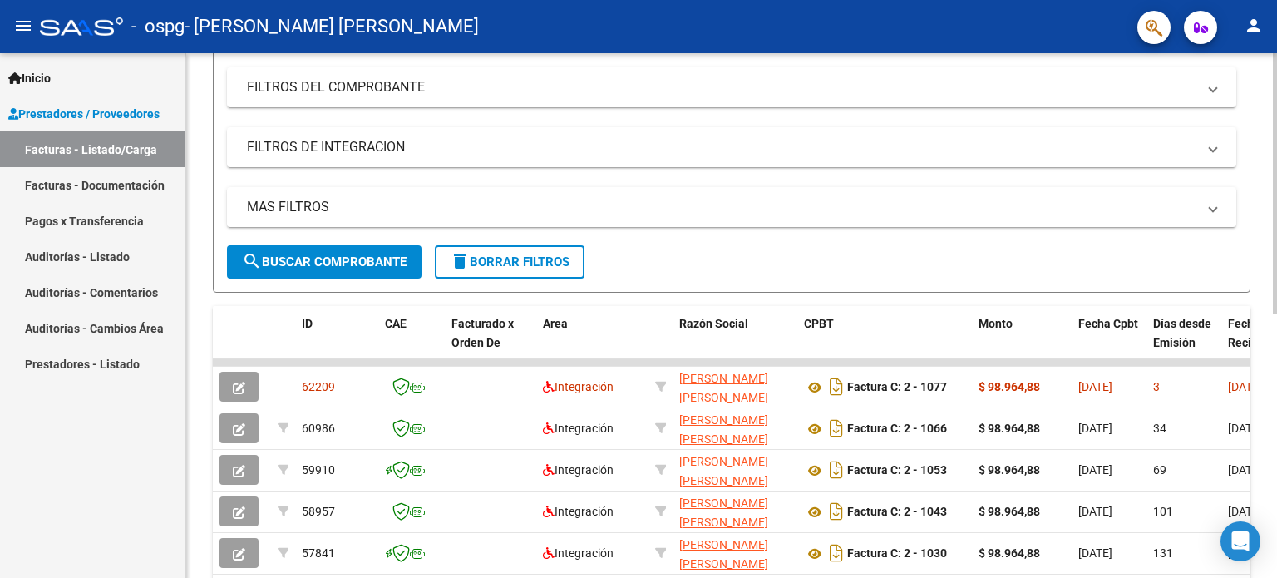
scroll to position [249, 0]
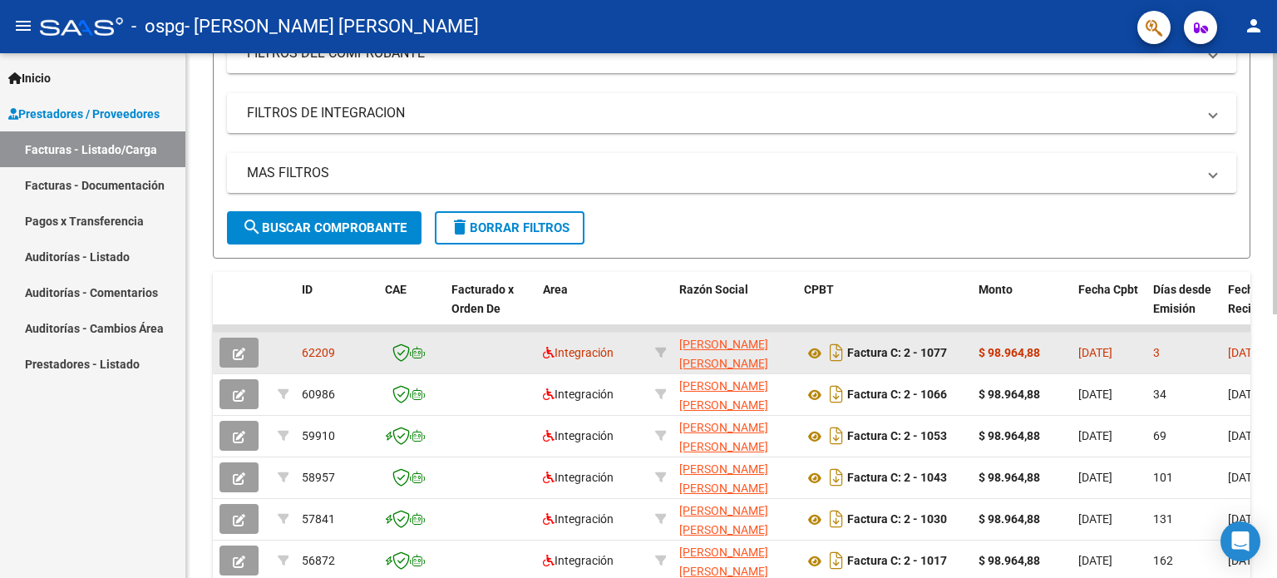
click at [237, 354] on icon "button" at bounding box center [239, 354] width 12 height 12
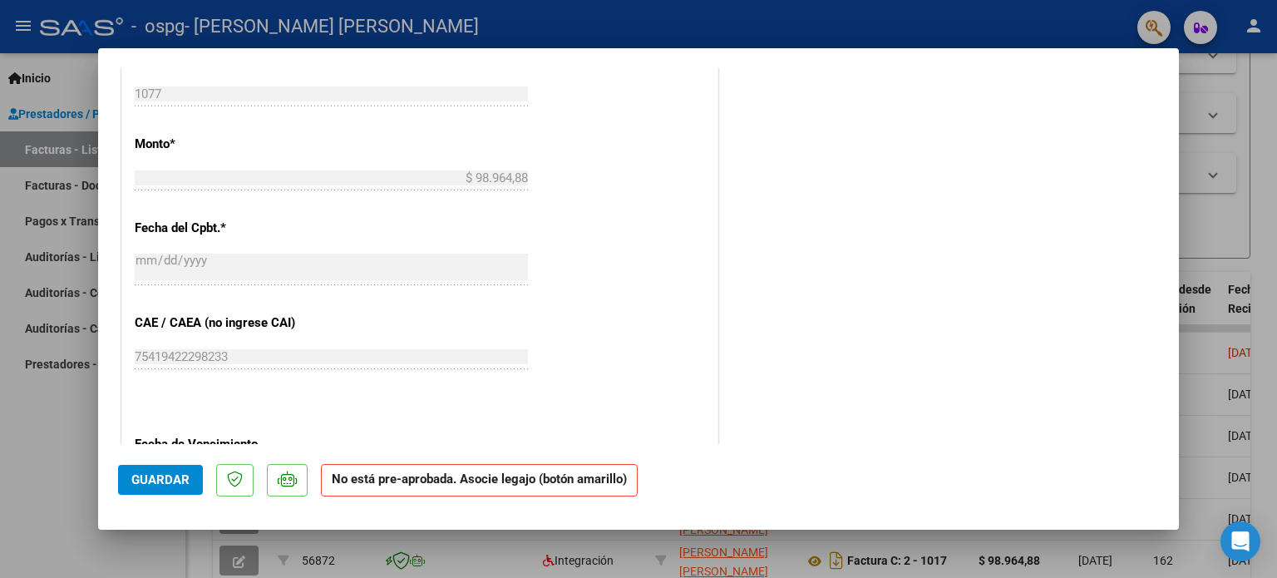
scroll to position [831, 0]
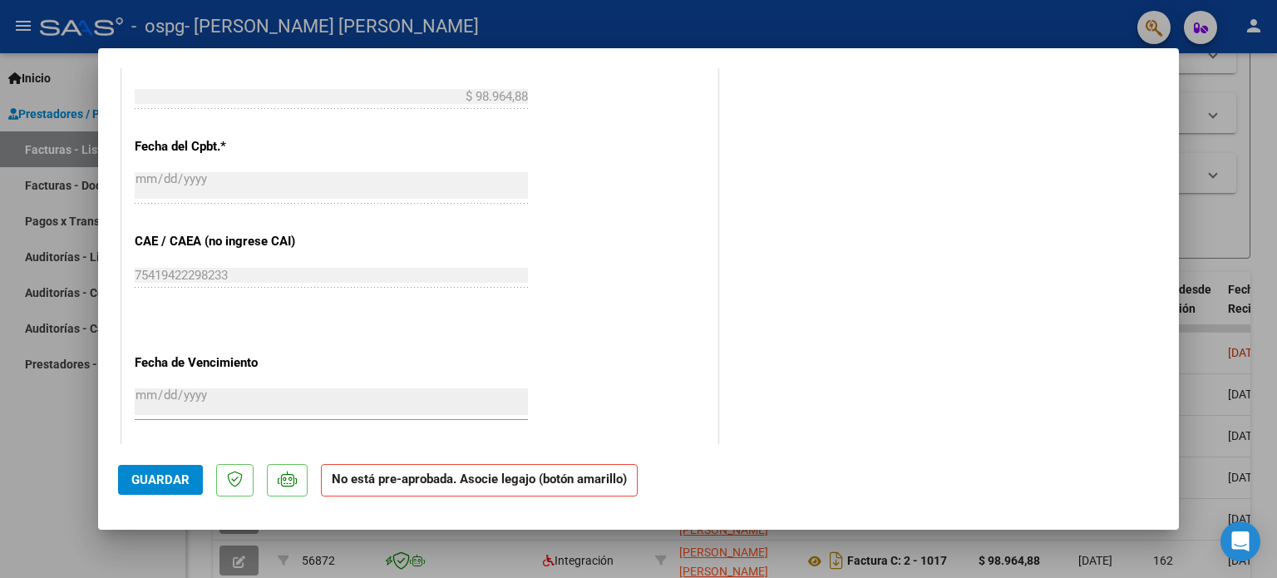
click at [1230, 367] on div at bounding box center [638, 289] width 1277 height 578
type input "$ 0,00"
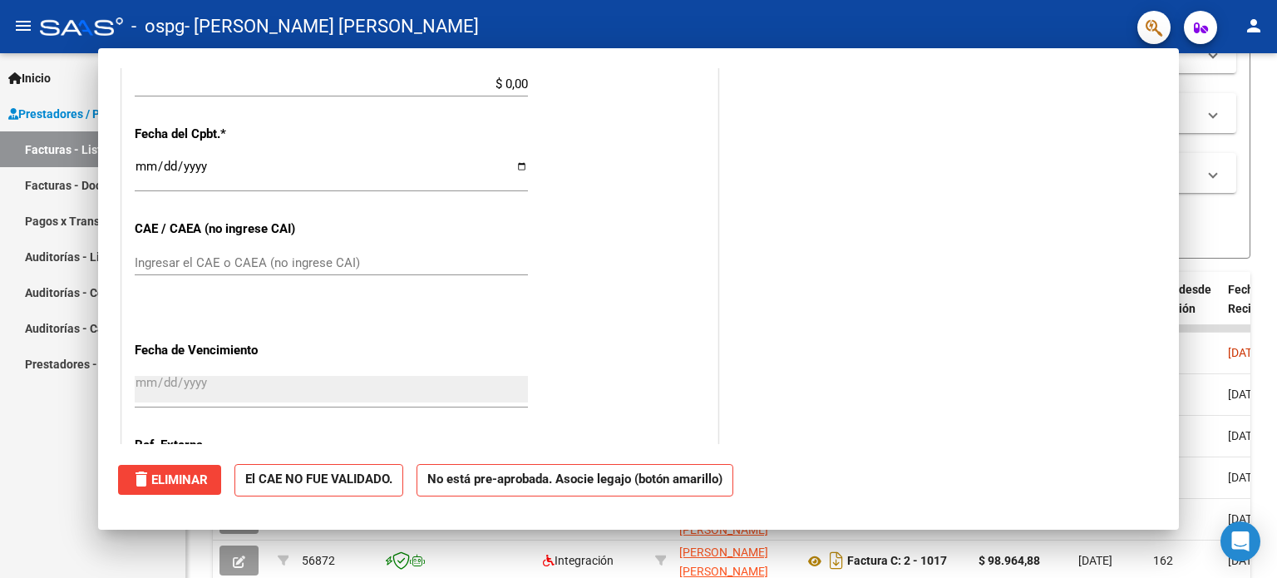
scroll to position [818, 0]
